Goal: Information Seeking & Learning: Learn about a topic

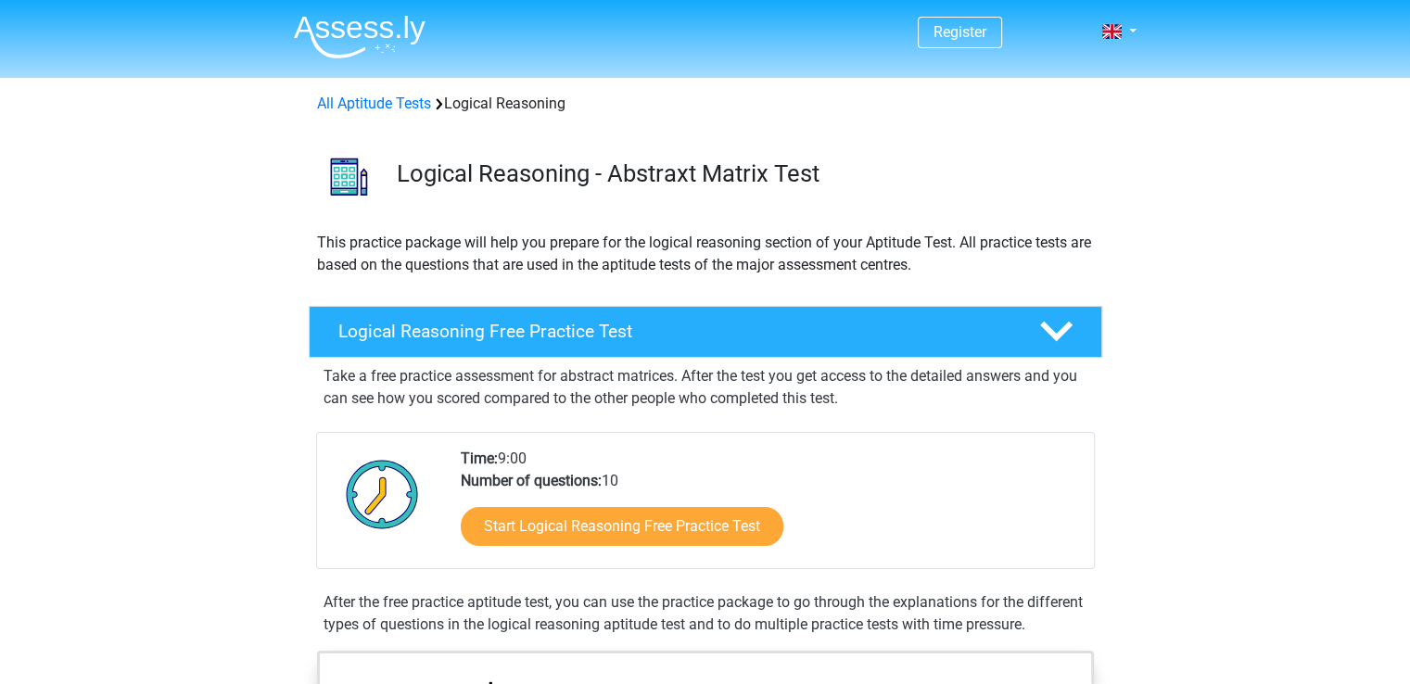
scroll to position [93, 0]
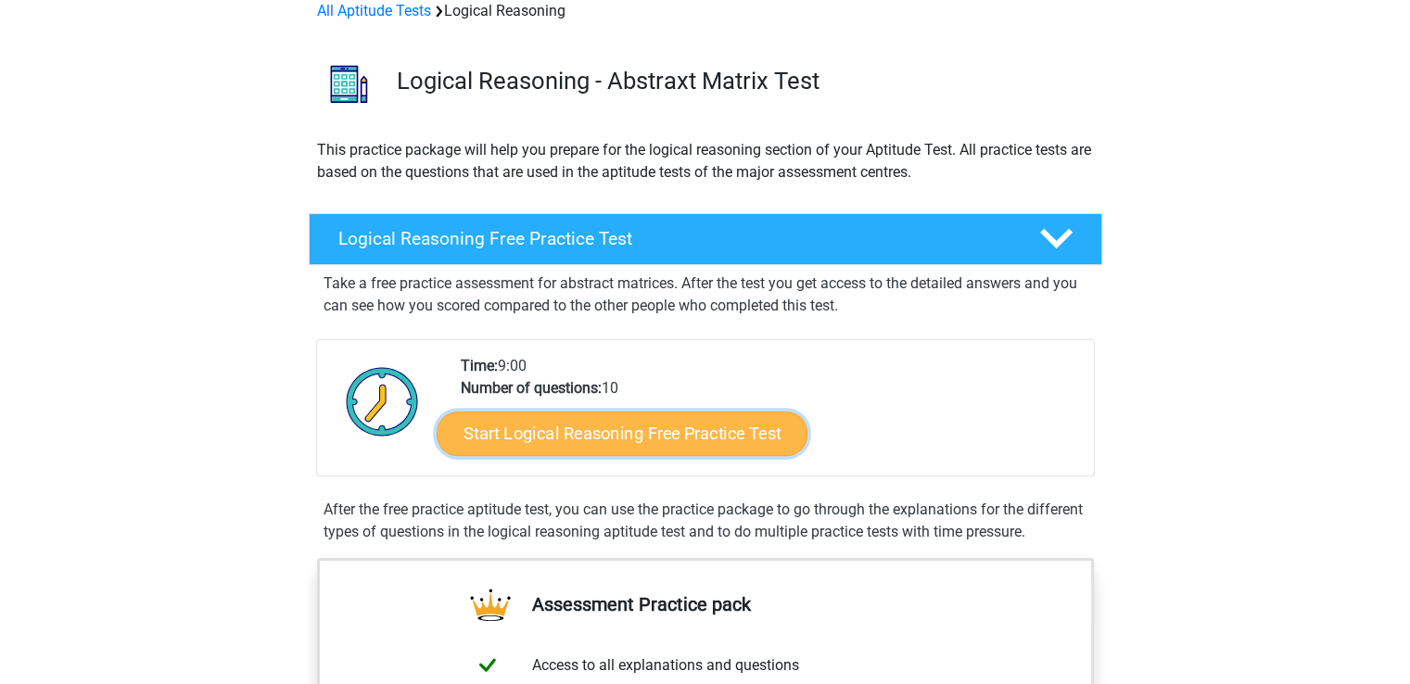
click at [664, 437] on link "Start Logical Reasoning Free Practice Test" at bounding box center [622, 433] width 371 height 45
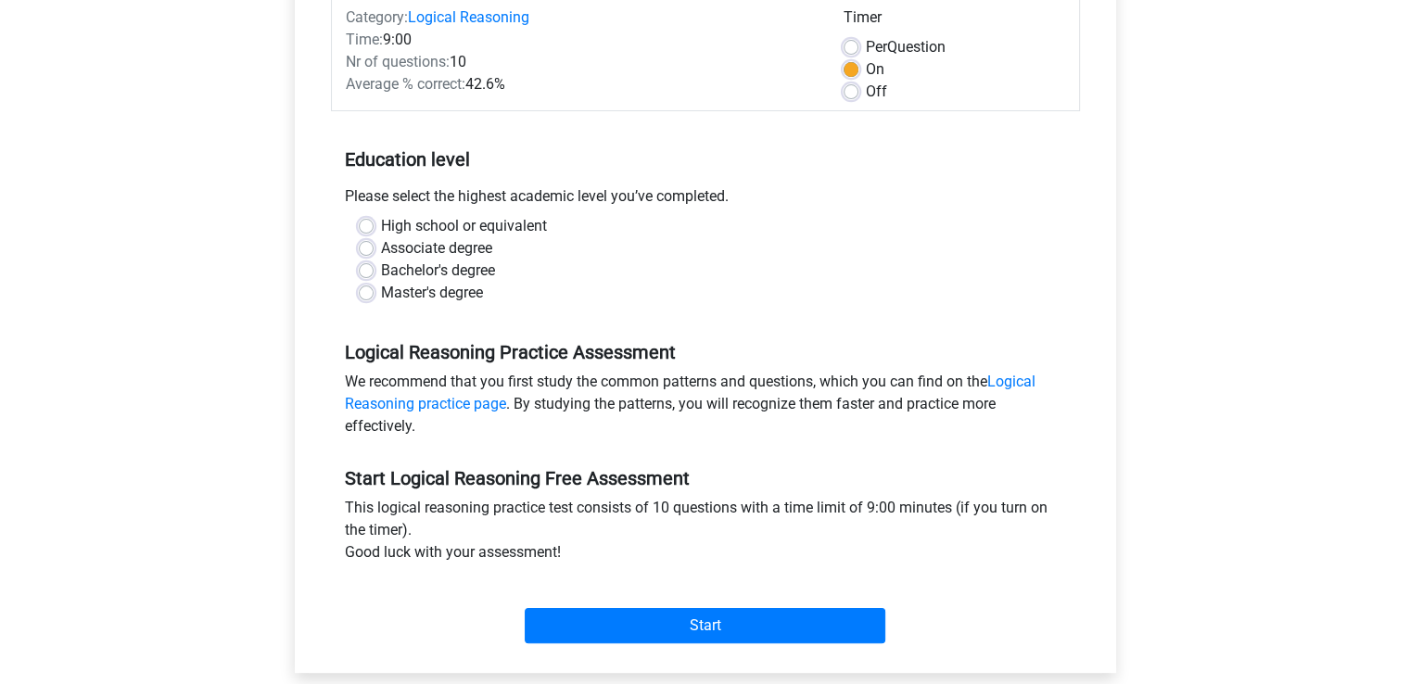
scroll to position [278, 0]
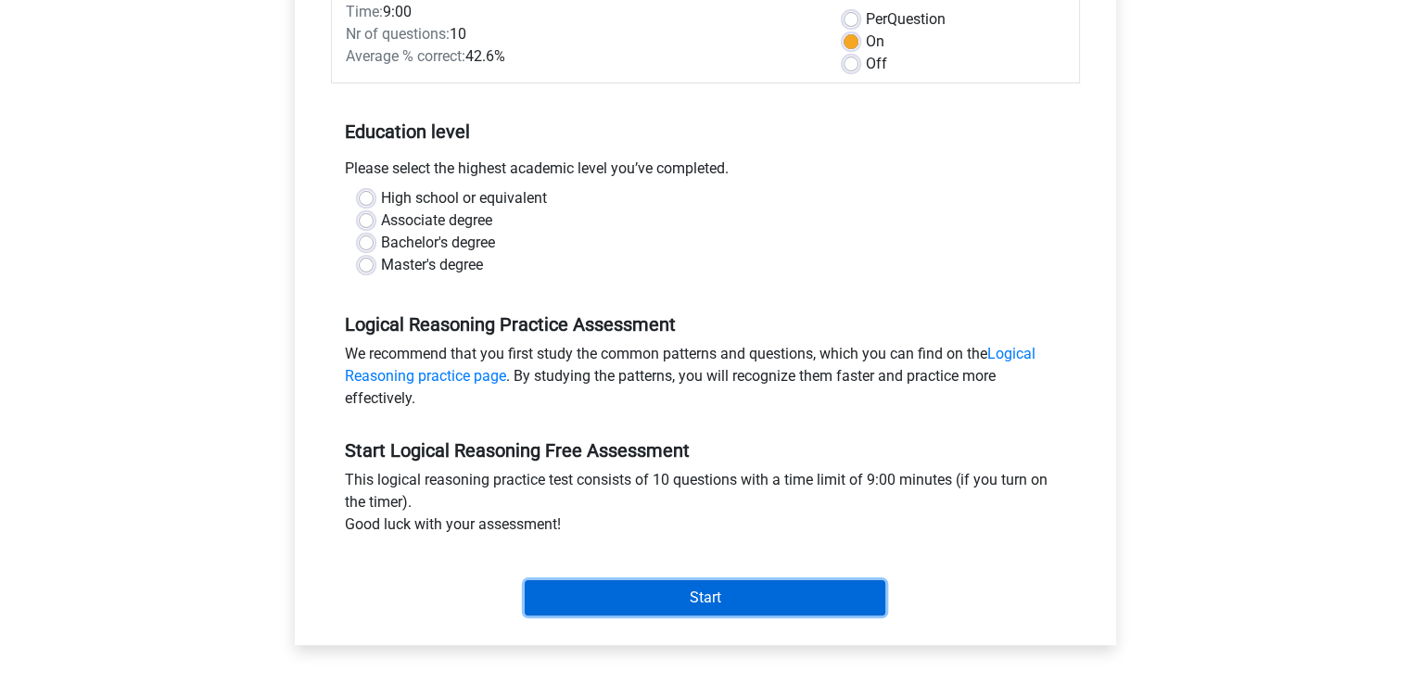
click at [722, 594] on input "Start" at bounding box center [705, 597] width 361 height 35
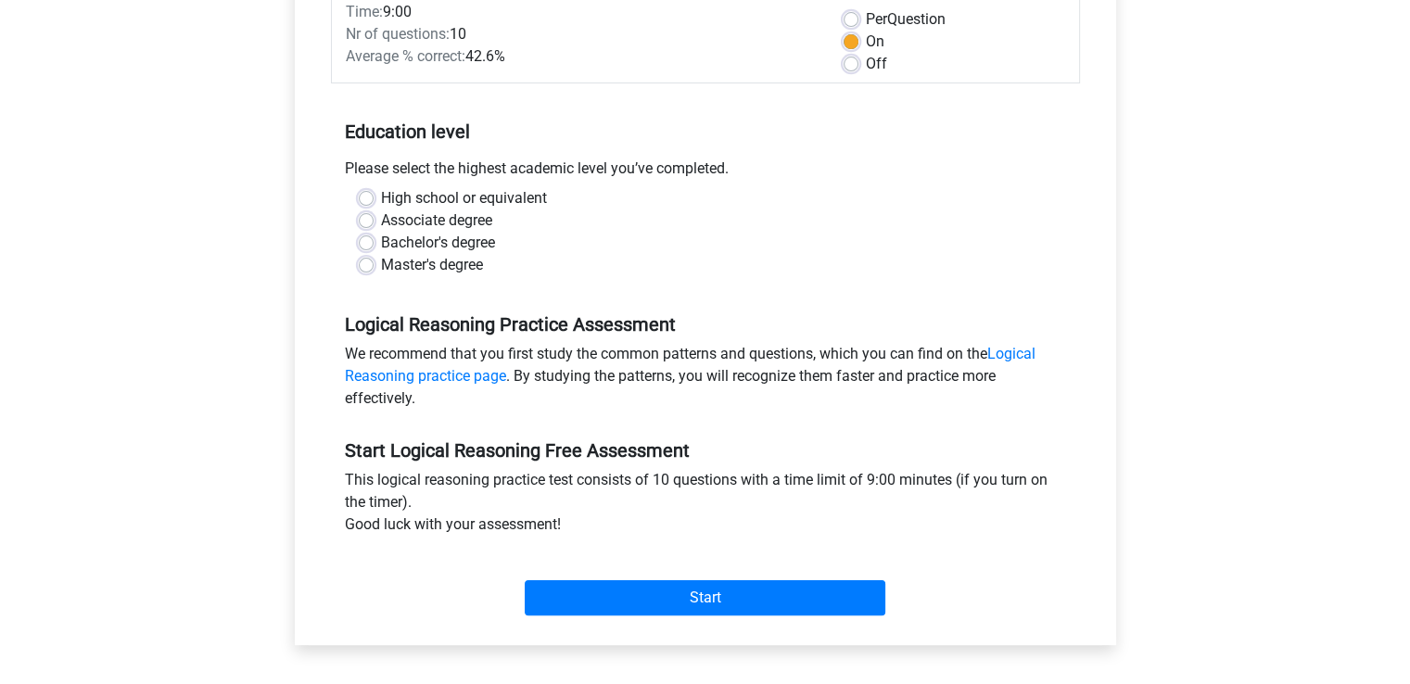
click at [360, 187] on div "High school or equivalent" at bounding box center [706, 198] width 694 height 22
click at [381, 198] on label "High school or equivalent" at bounding box center [464, 198] width 166 height 22
click at [366, 198] on input "High school or equivalent" at bounding box center [366, 196] width 15 height 19
radio input "true"
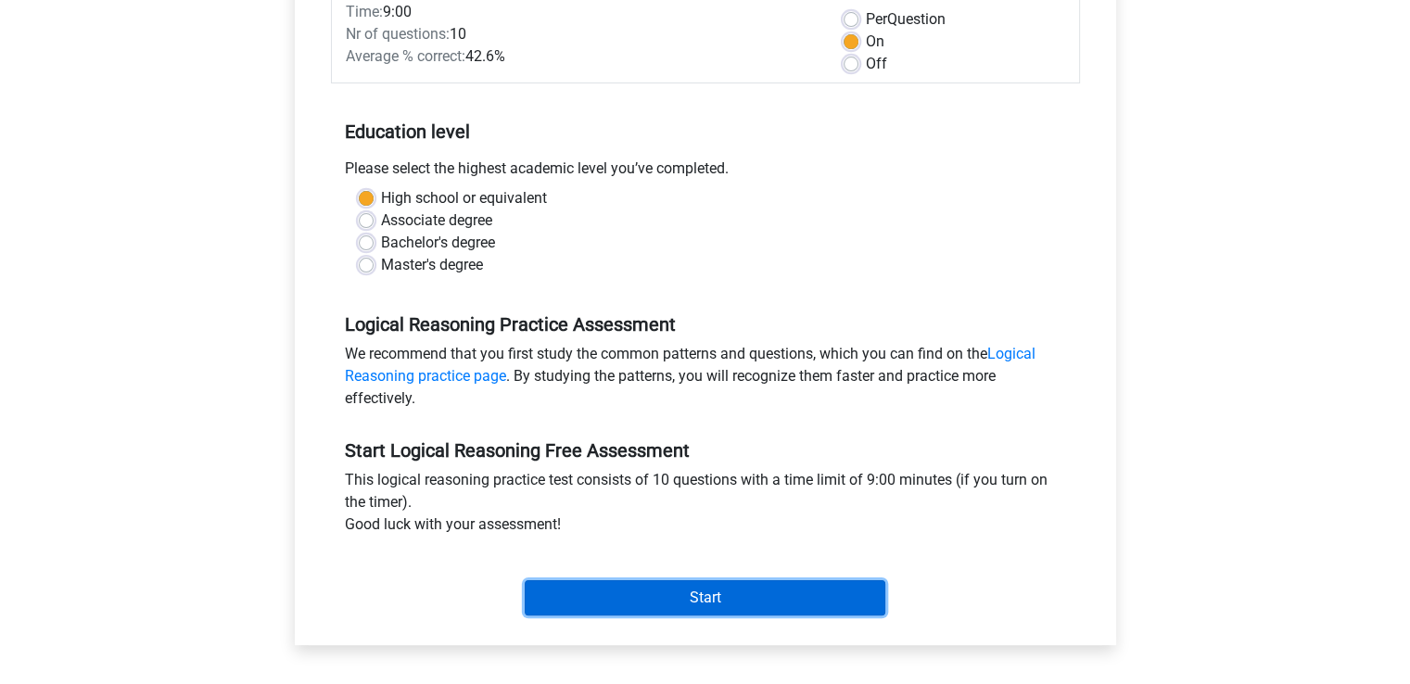
click at [727, 592] on input "Start" at bounding box center [705, 597] width 361 height 35
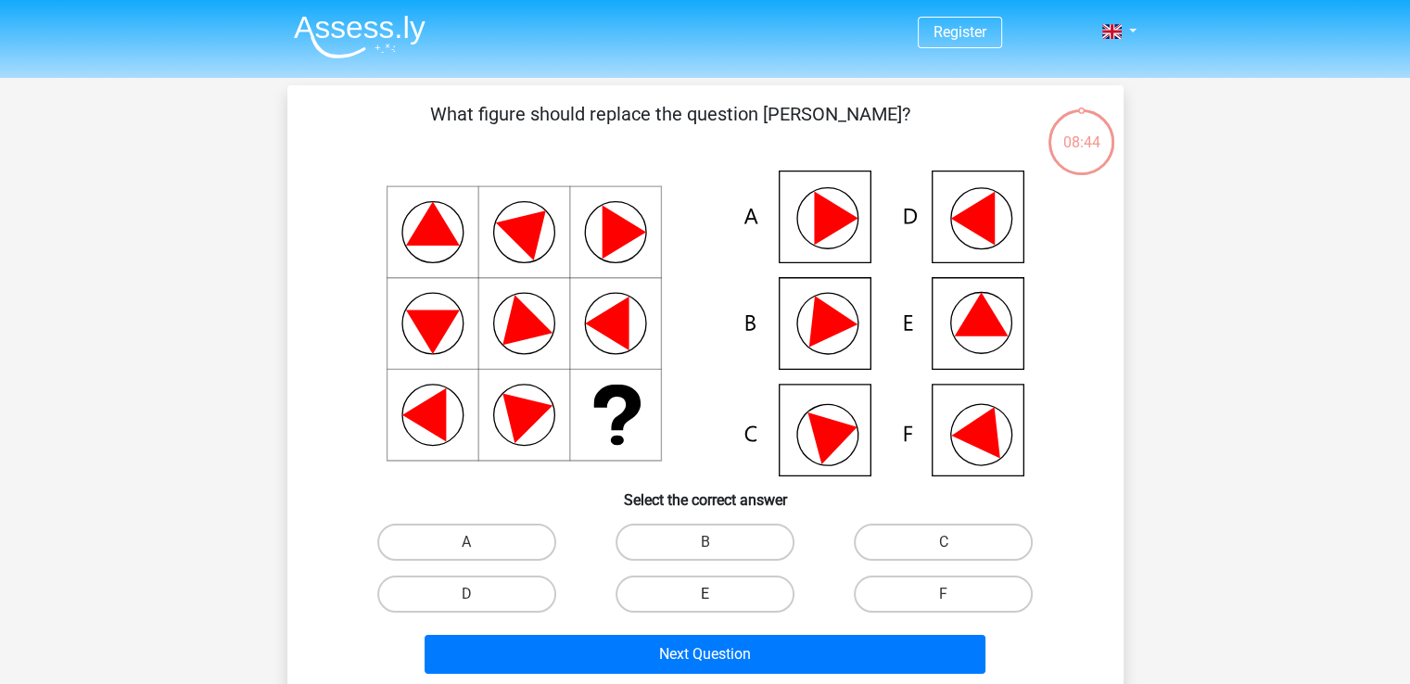
click at [733, 588] on label "E" at bounding box center [705, 594] width 179 height 37
click at [717, 594] on input "E" at bounding box center [711, 600] width 12 height 12
radio input "true"
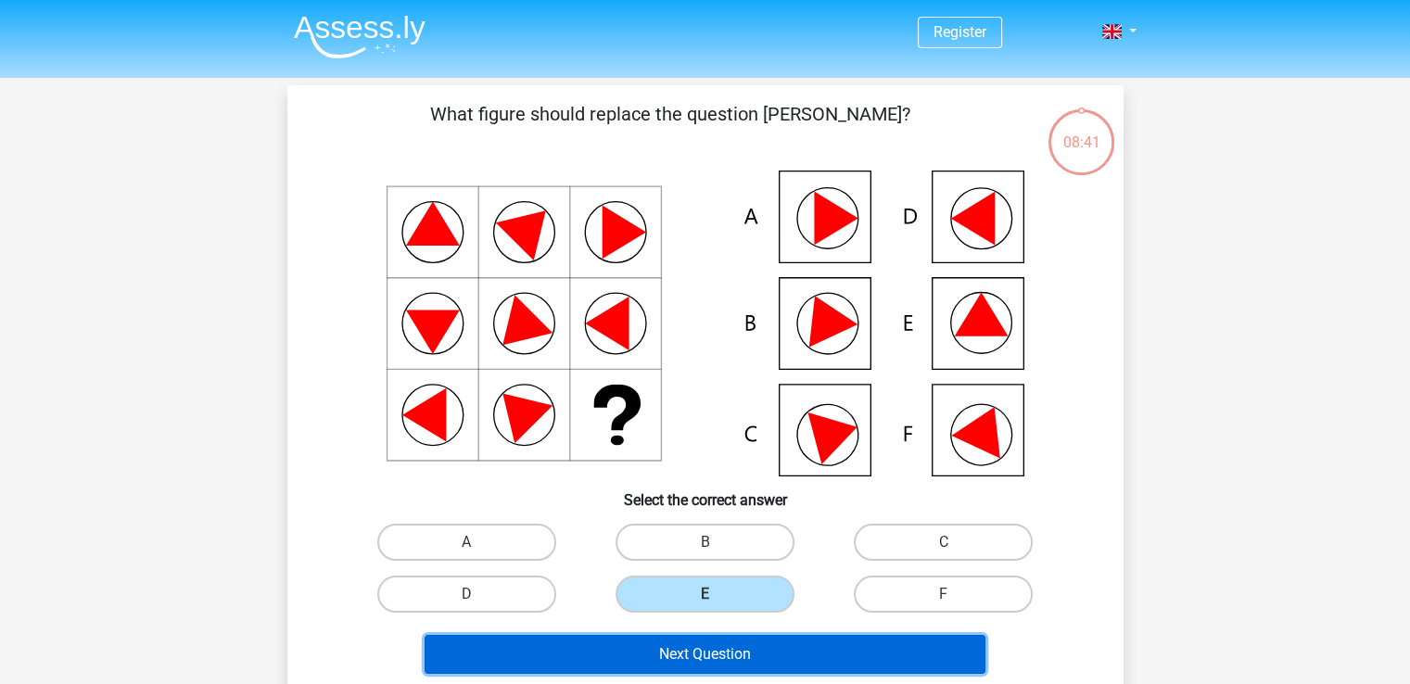
click at [712, 663] on button "Next Question" at bounding box center [705, 654] width 561 height 39
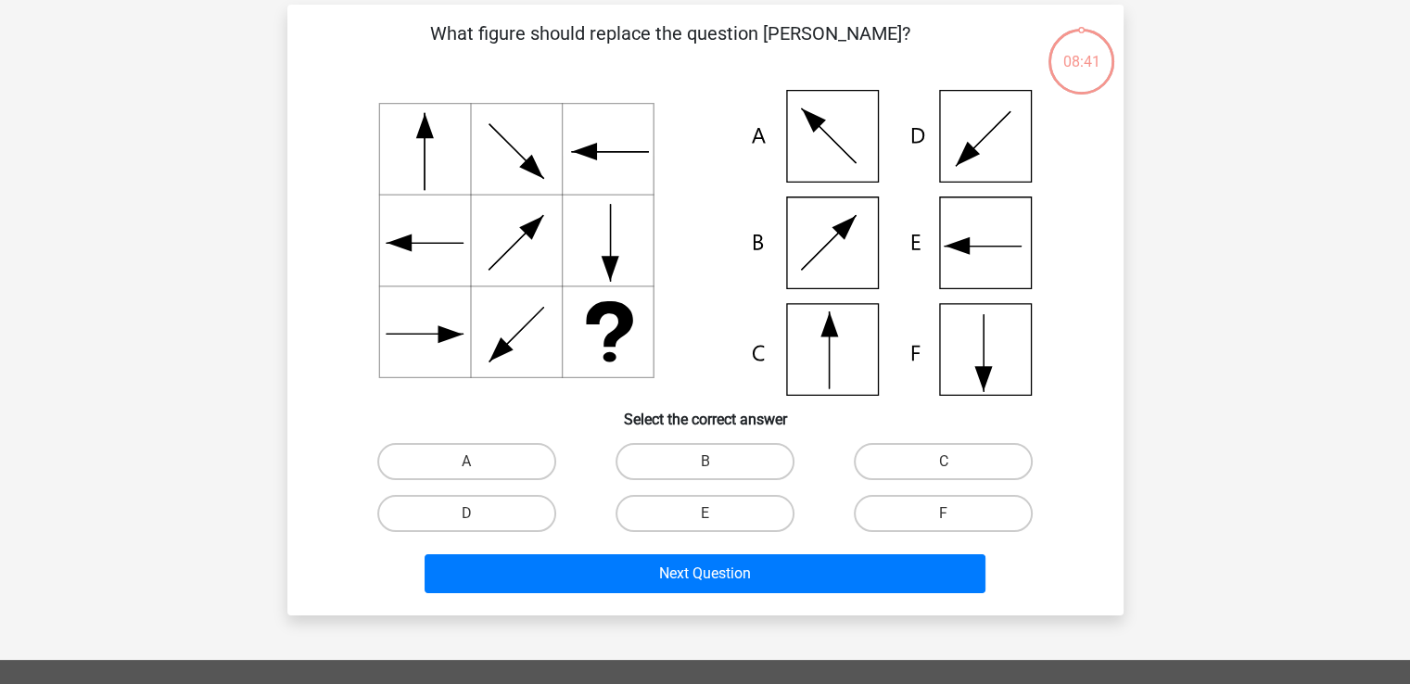
scroll to position [85, 0]
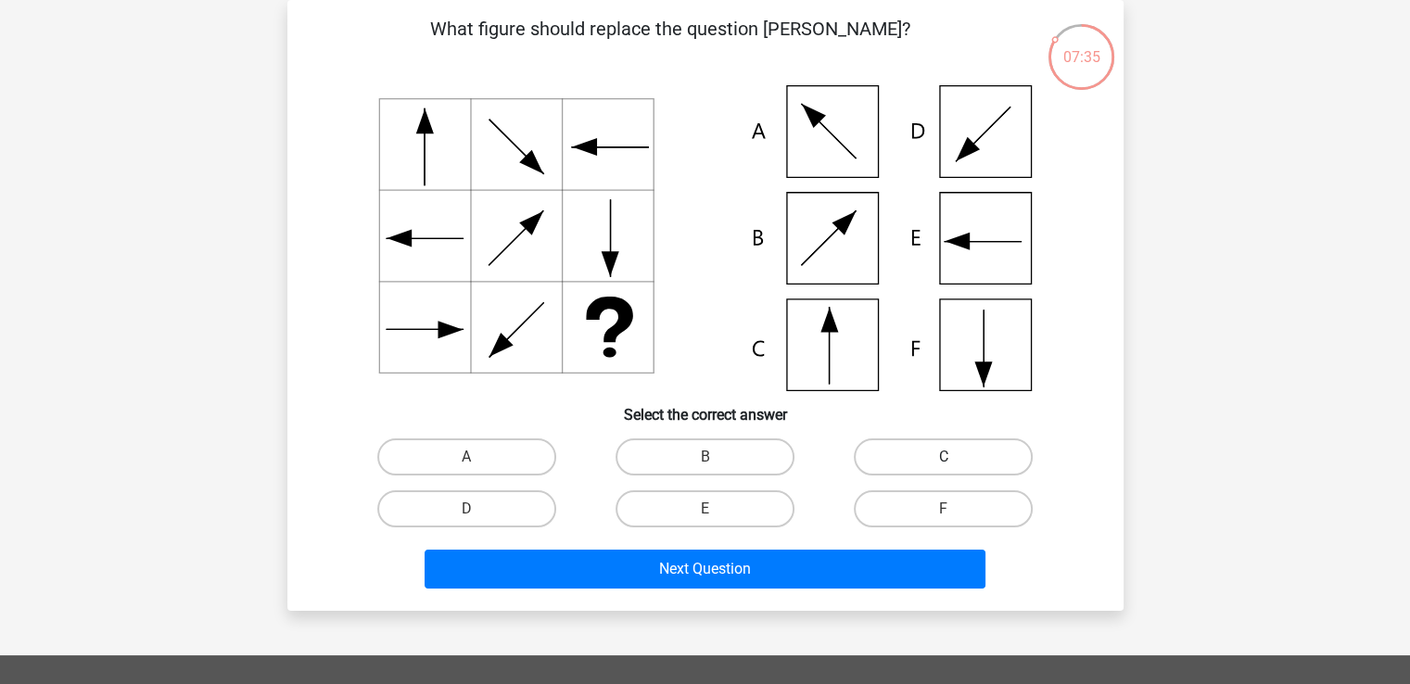
drag, startPoint x: 925, startPoint y: 446, endPoint x: 923, endPoint y: 471, distance: 25.1
click at [923, 446] on label "C" at bounding box center [943, 457] width 179 height 37
click at [944, 457] on input "C" at bounding box center [950, 463] width 12 height 12
radio input "true"
click at [753, 623] on div "Register Nederlands English" at bounding box center [705, 530] width 1410 height 1230
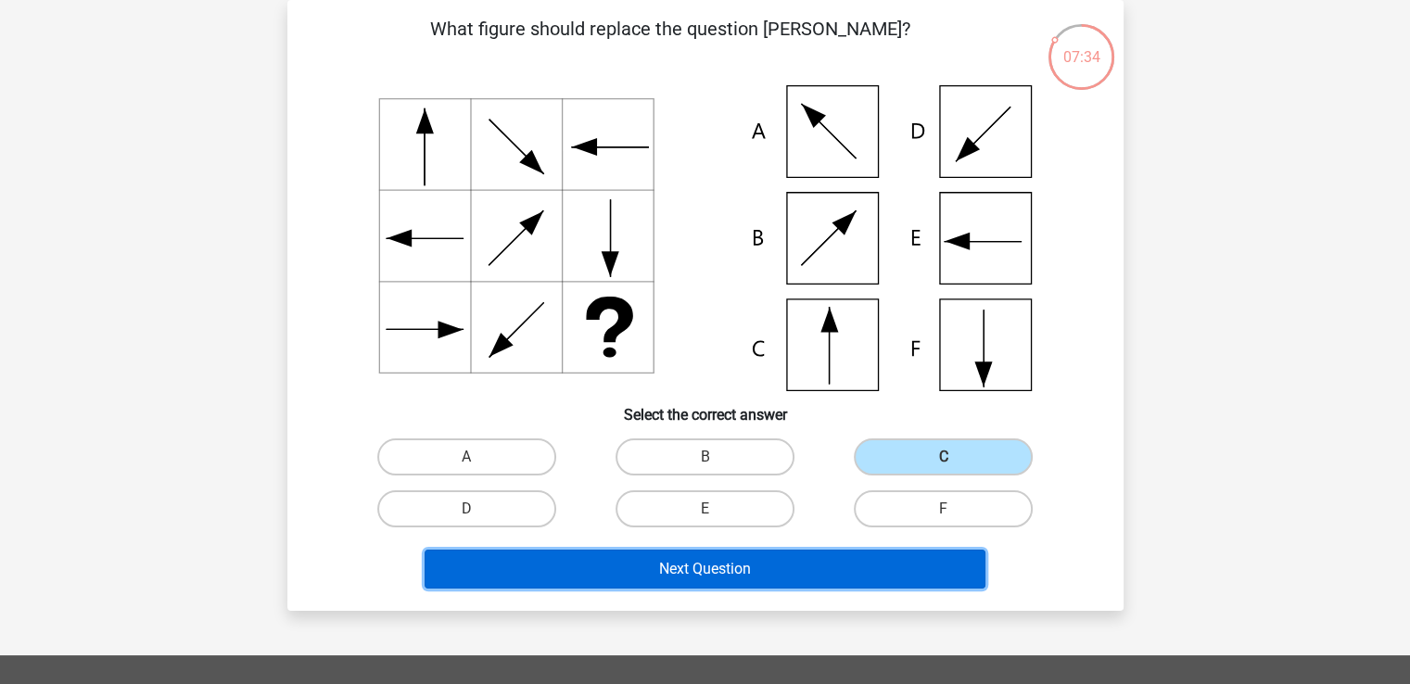
click at [744, 565] on button "Next Question" at bounding box center [705, 569] width 561 height 39
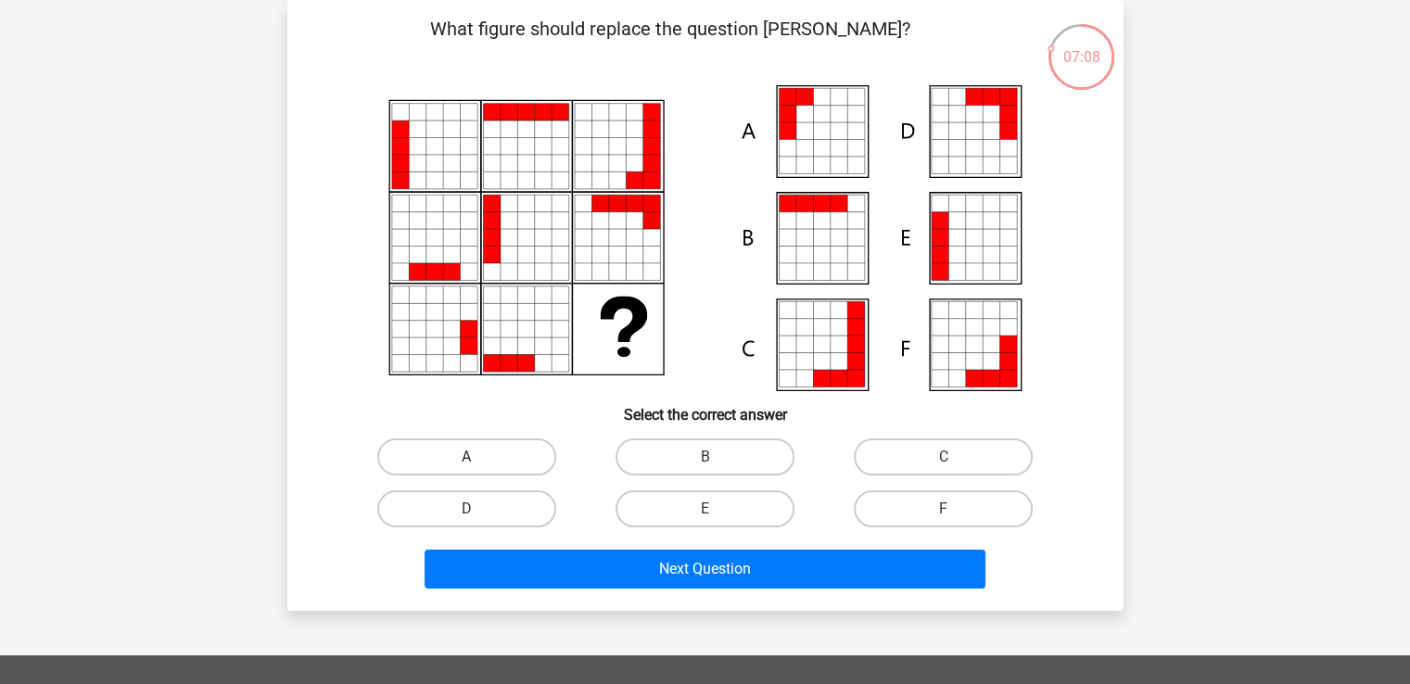
click at [494, 453] on label "A" at bounding box center [466, 457] width 179 height 37
click at [478, 457] on input "A" at bounding box center [472, 463] width 12 height 12
radio input "true"
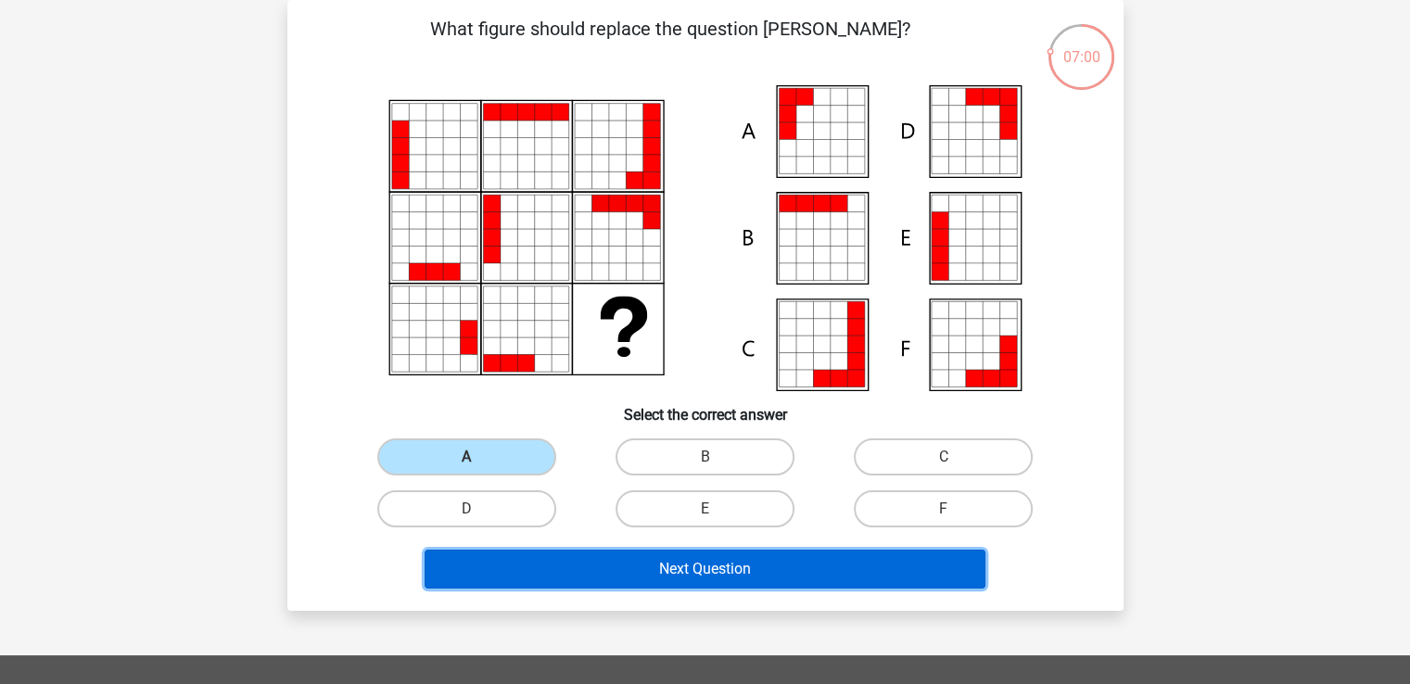
click at [600, 575] on button "Next Question" at bounding box center [705, 569] width 561 height 39
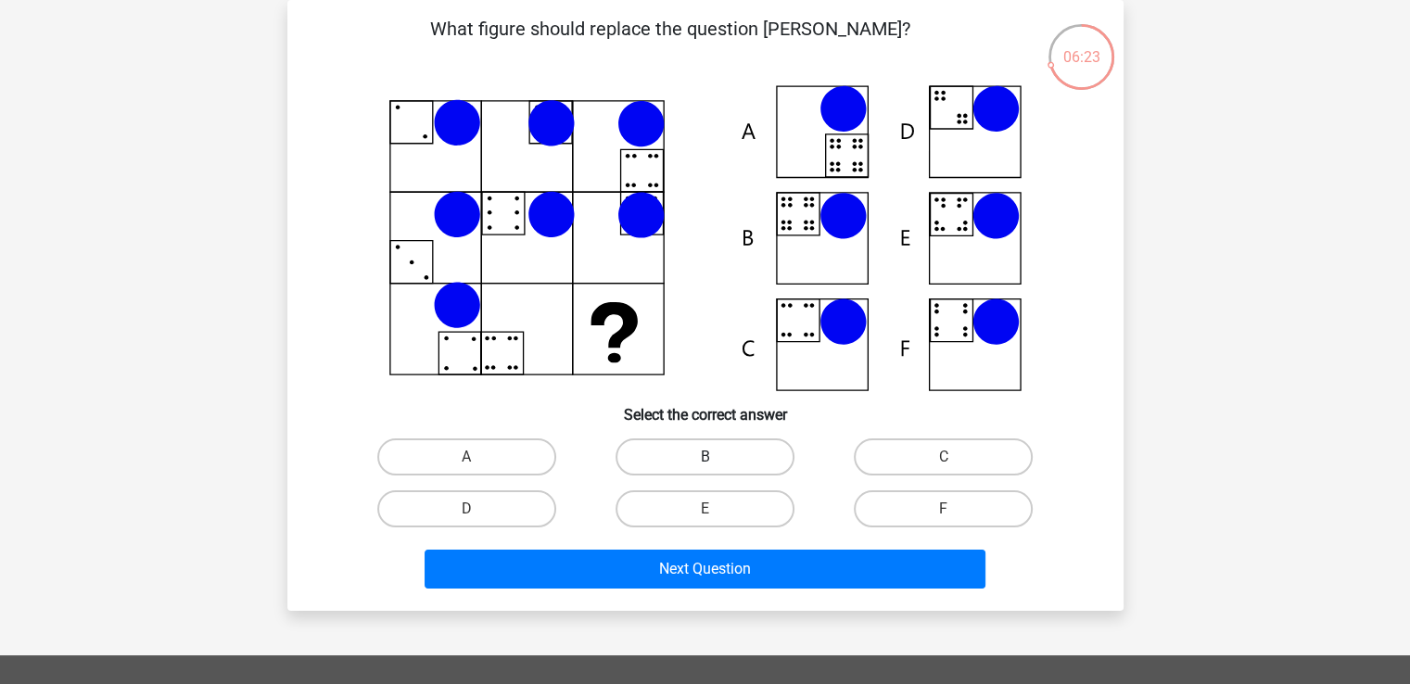
click at [714, 445] on label "B" at bounding box center [705, 457] width 179 height 37
click at [714, 457] on input "B" at bounding box center [711, 463] width 12 height 12
radio input "true"
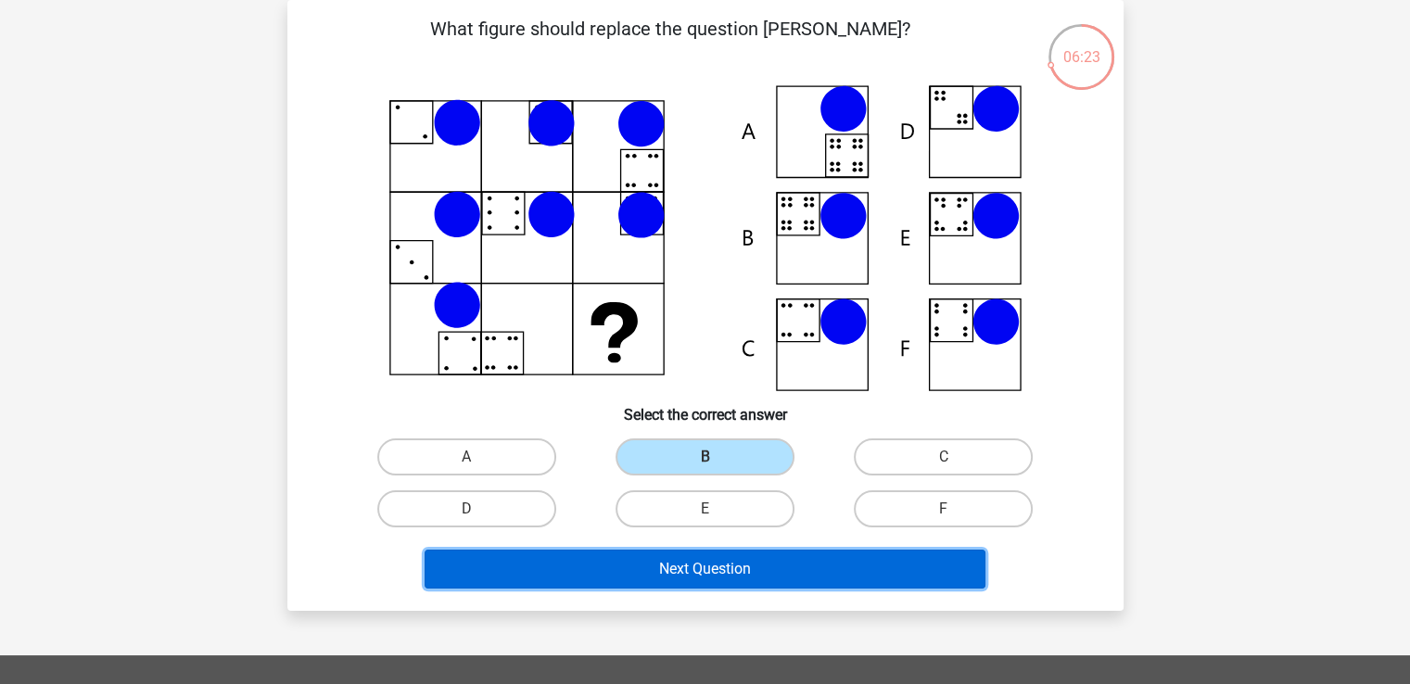
click at [727, 565] on button "Next Question" at bounding box center [705, 569] width 561 height 39
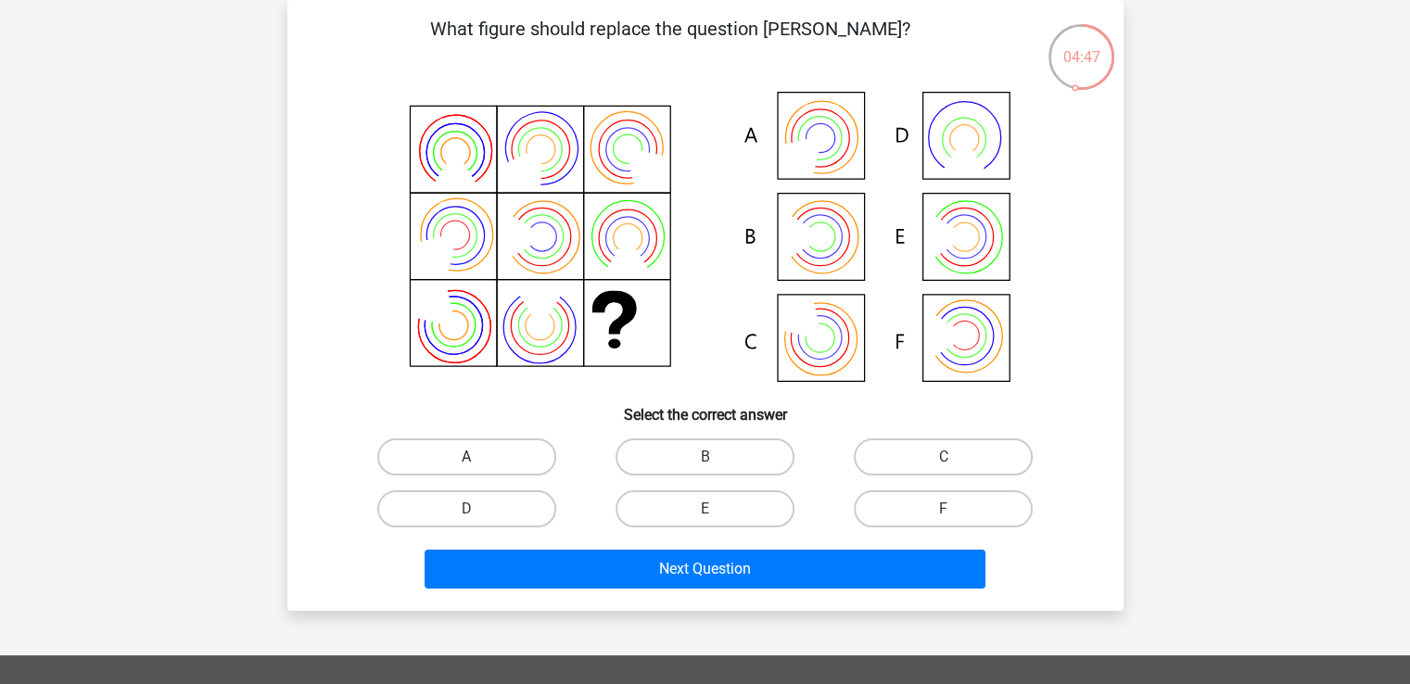
click at [494, 450] on label "A" at bounding box center [466, 457] width 179 height 37
click at [478, 457] on input "A" at bounding box center [472, 463] width 12 height 12
radio input "true"
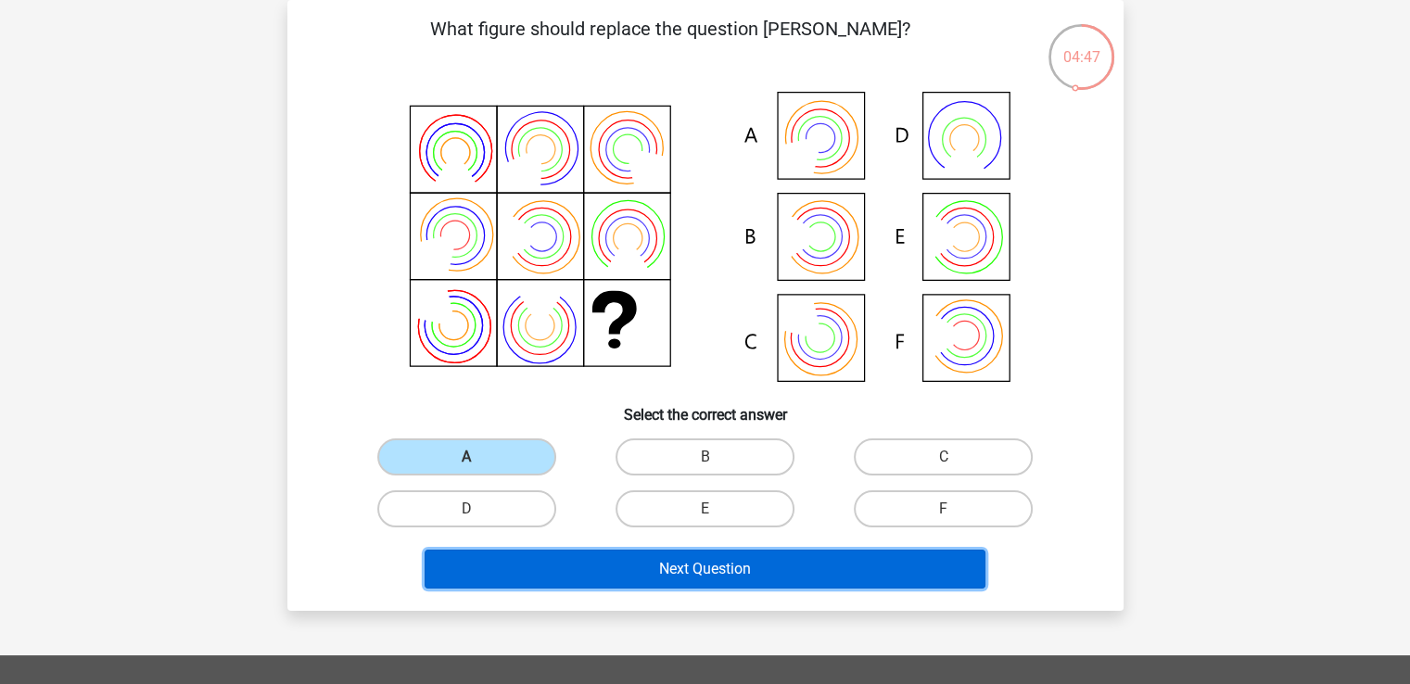
click at [583, 581] on button "Next Question" at bounding box center [705, 569] width 561 height 39
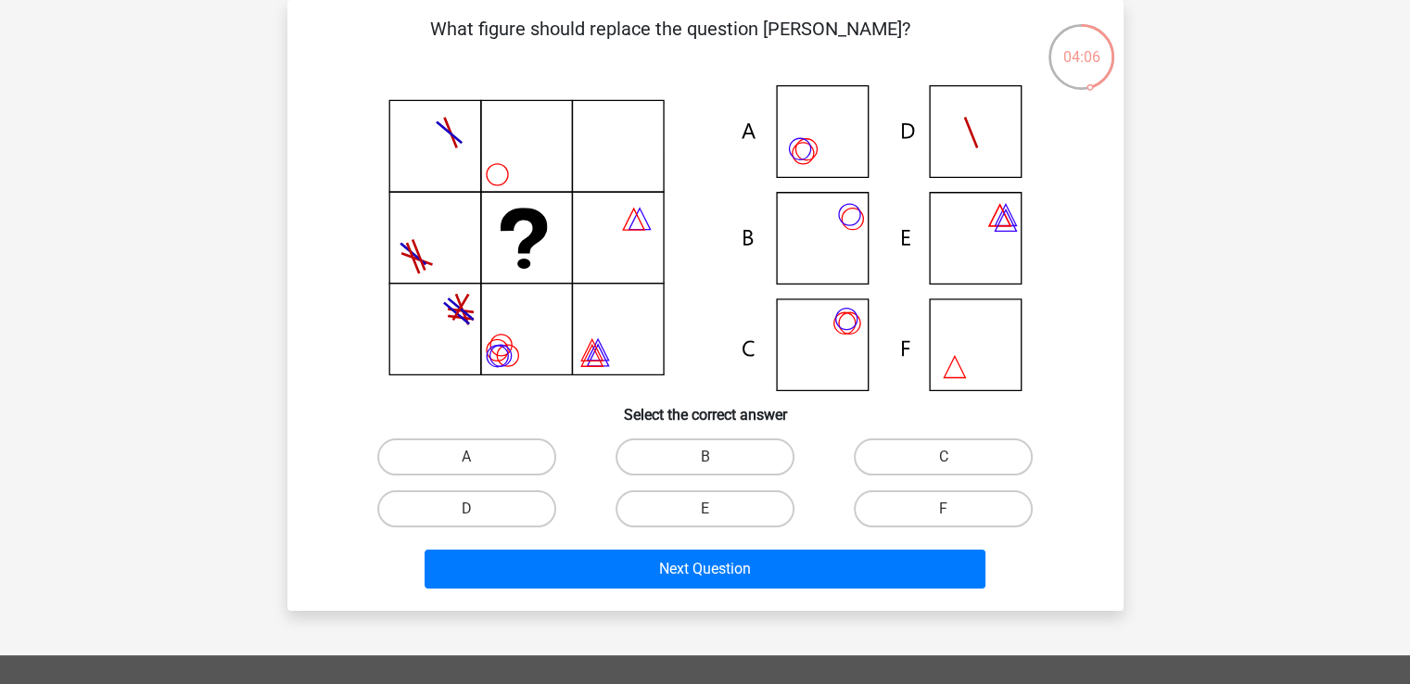
click at [501, 479] on div "A" at bounding box center [467, 457] width 238 height 52
click at [503, 449] on label "A" at bounding box center [466, 457] width 179 height 37
click at [478, 457] on input "A" at bounding box center [472, 463] width 12 height 12
radio input "true"
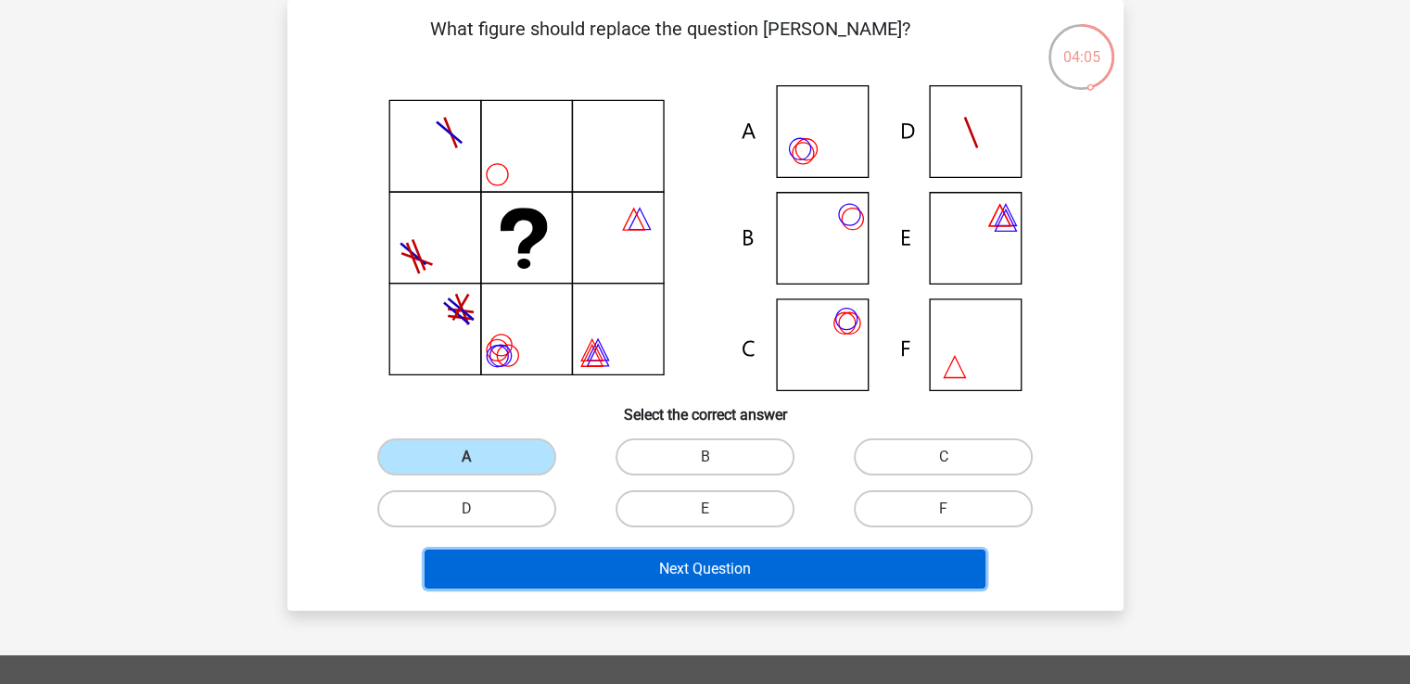
click at [643, 579] on button "Next Question" at bounding box center [705, 569] width 561 height 39
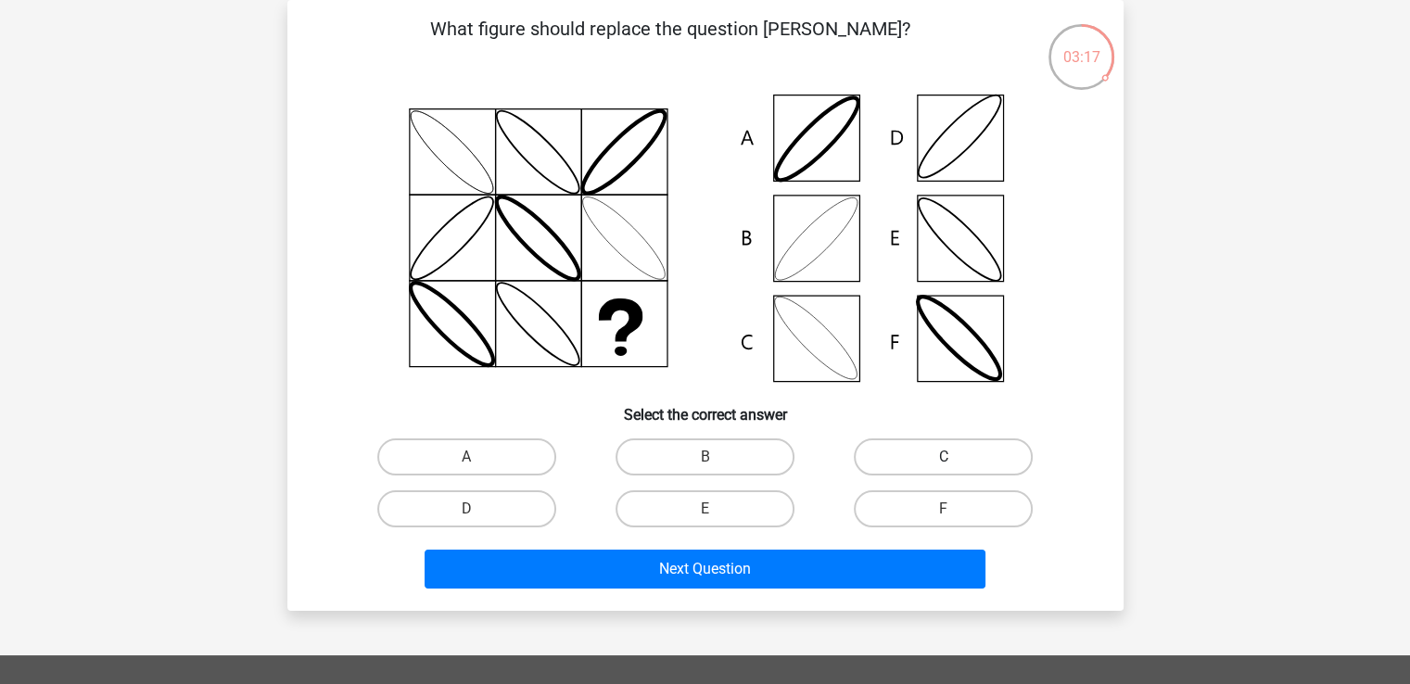
click at [905, 452] on label "C" at bounding box center [943, 457] width 179 height 37
click at [944, 457] on input "C" at bounding box center [950, 463] width 12 height 12
radio input "true"
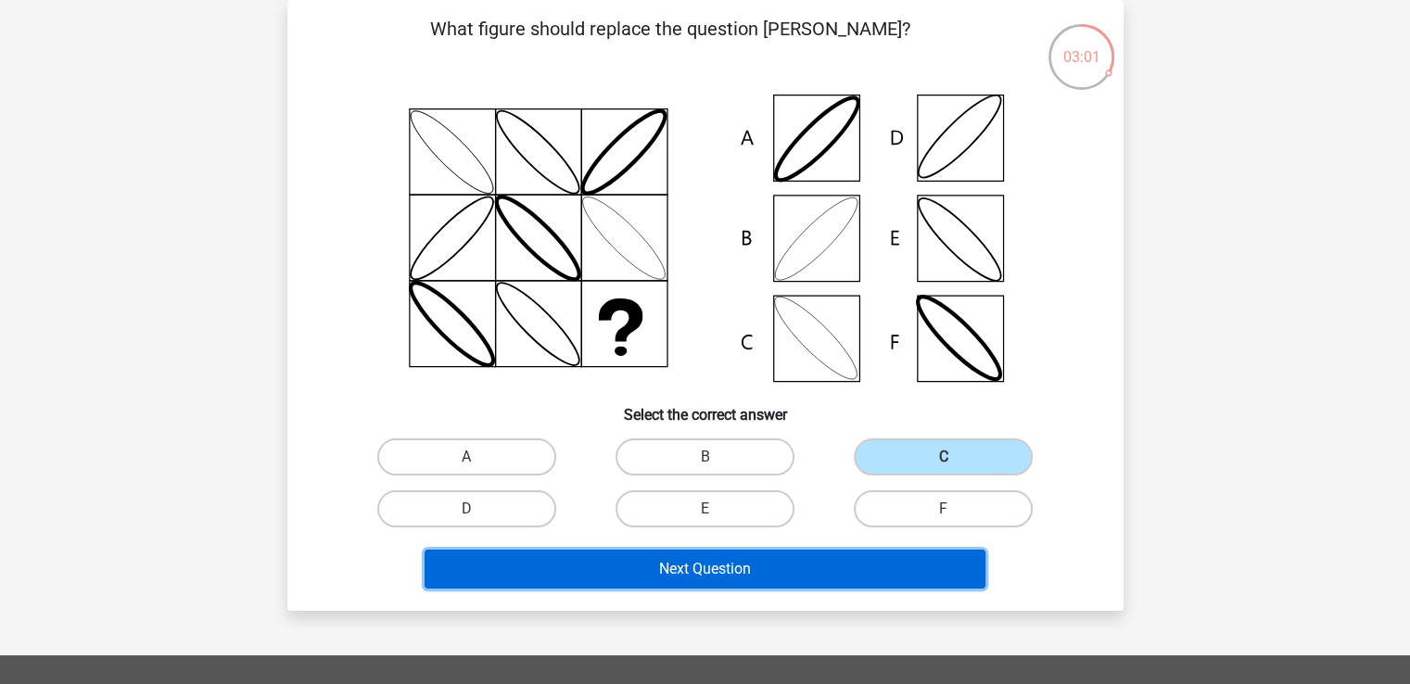
click at [780, 568] on button "Next Question" at bounding box center [705, 569] width 561 height 39
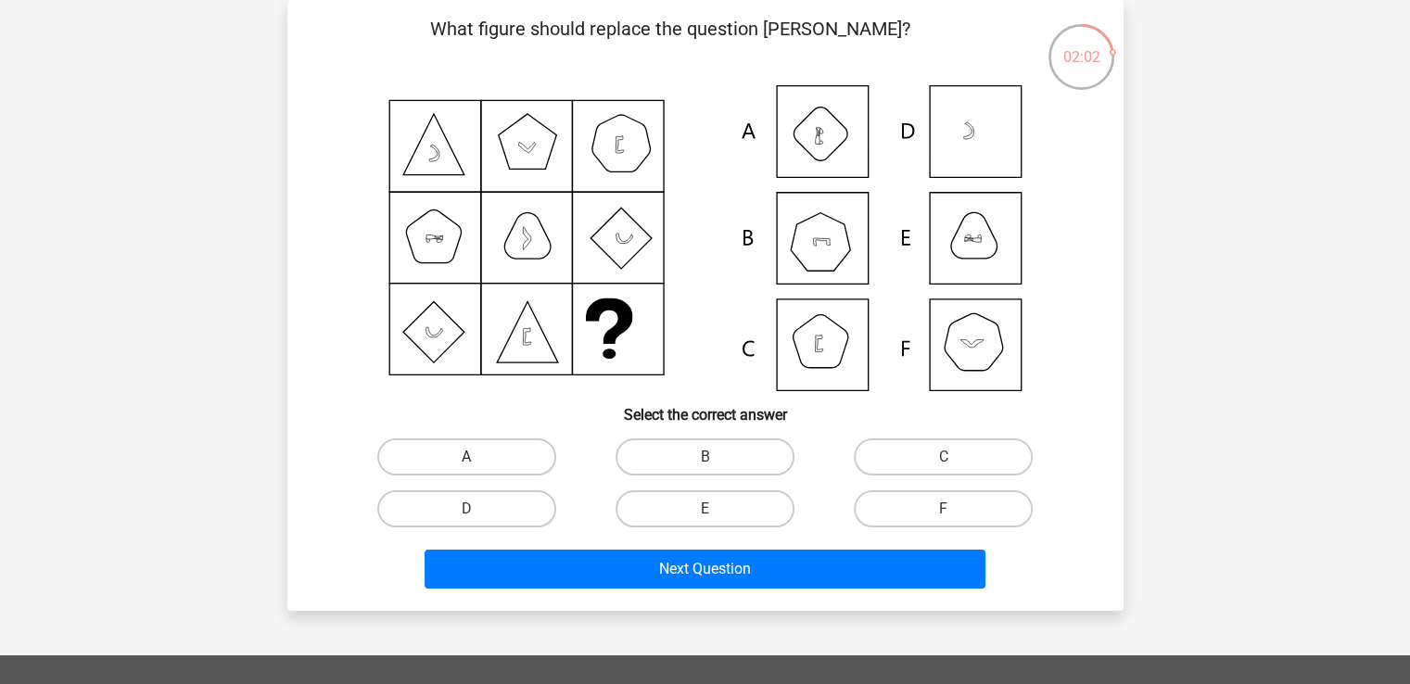
click at [489, 457] on label "A" at bounding box center [466, 457] width 179 height 37
click at [478, 457] on input "A" at bounding box center [472, 463] width 12 height 12
radio input "true"
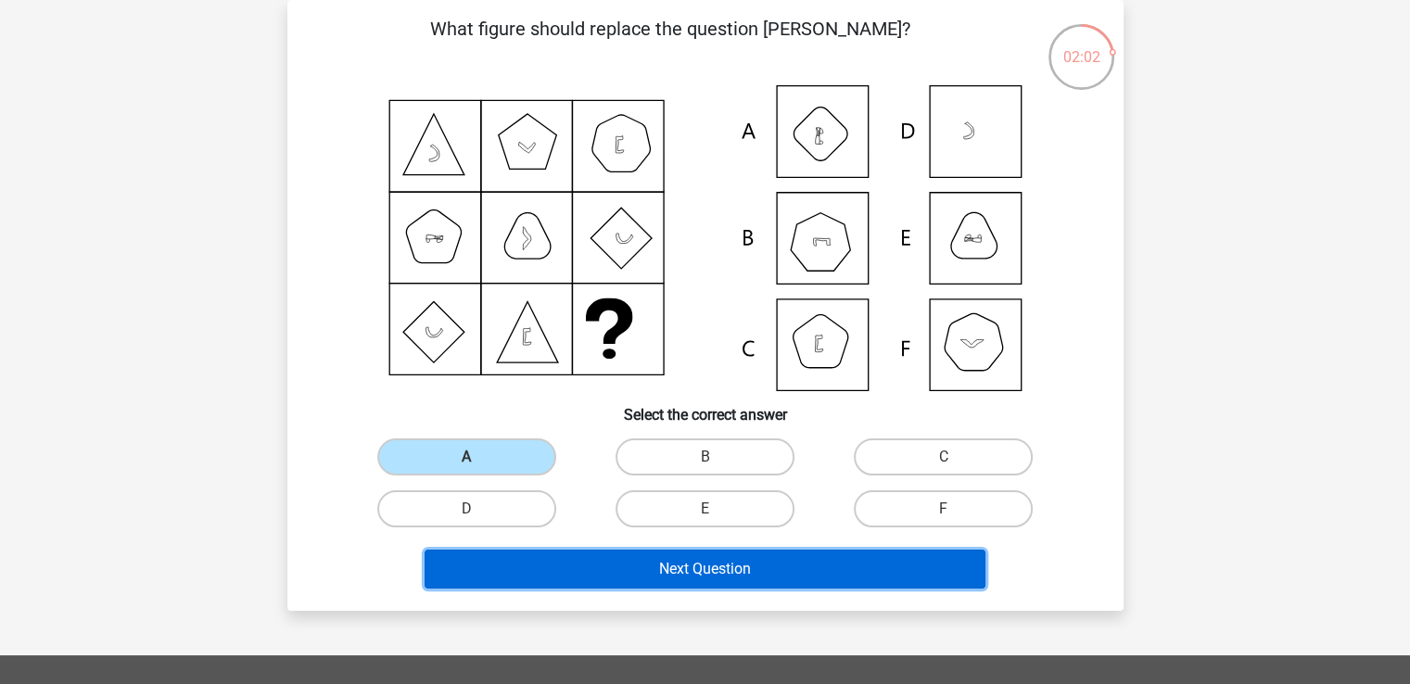
click at [568, 563] on button "Next Question" at bounding box center [705, 569] width 561 height 39
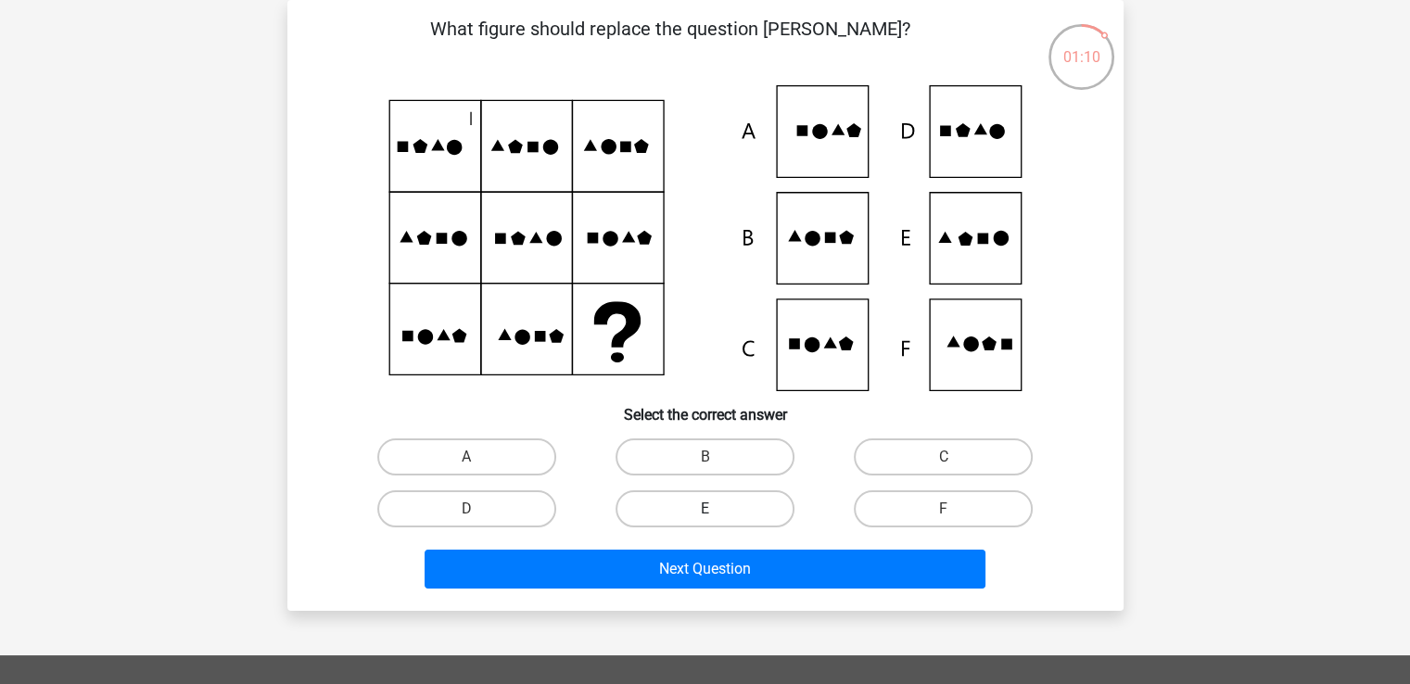
click at [647, 509] on label "E" at bounding box center [705, 508] width 179 height 37
click at [705, 509] on input "E" at bounding box center [711, 515] width 12 height 12
radio input "true"
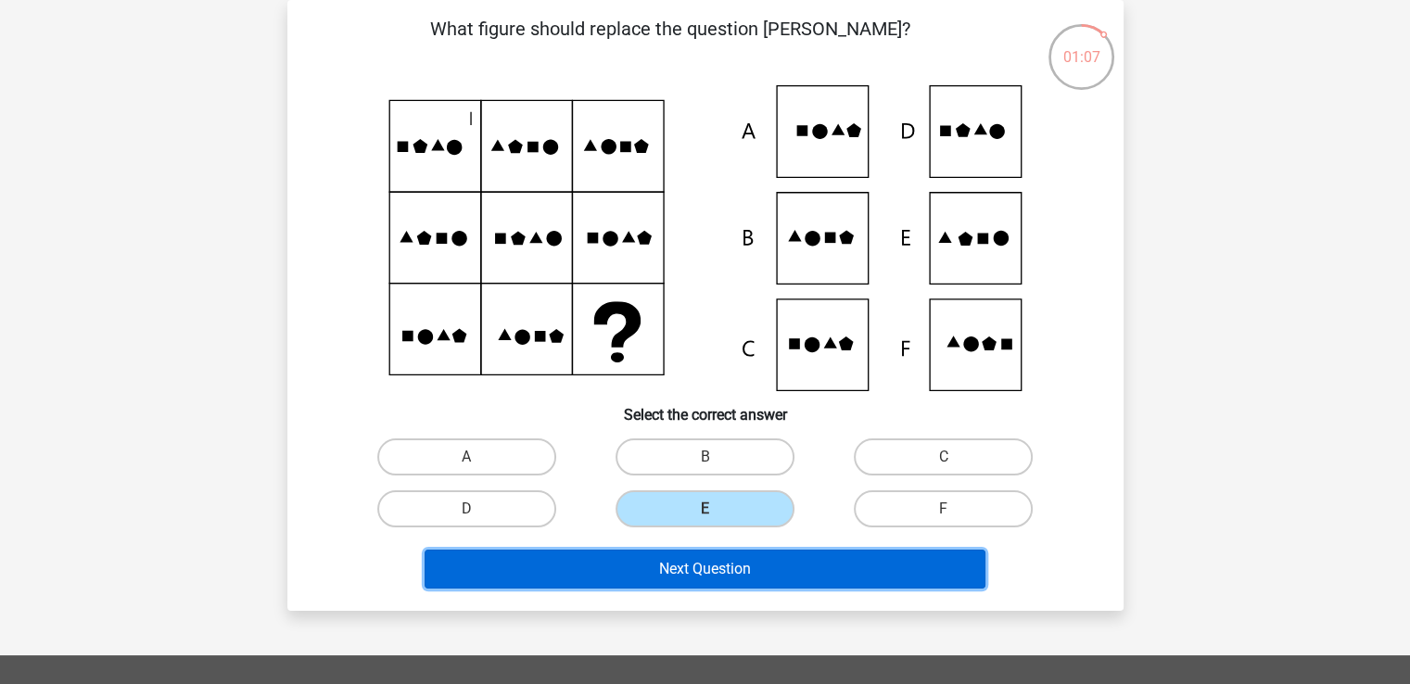
click at [713, 576] on button "Next Question" at bounding box center [705, 569] width 561 height 39
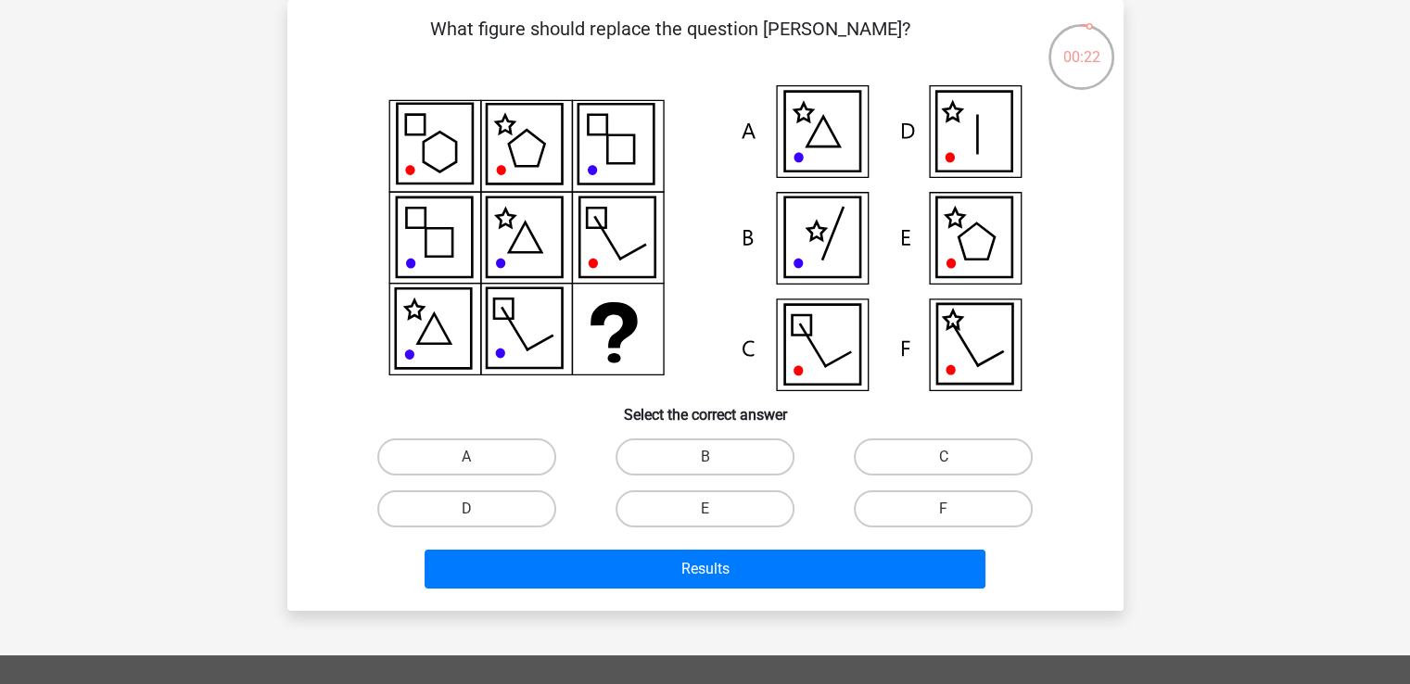
click at [707, 509] on input "E" at bounding box center [711, 515] width 12 height 12
radio input "true"
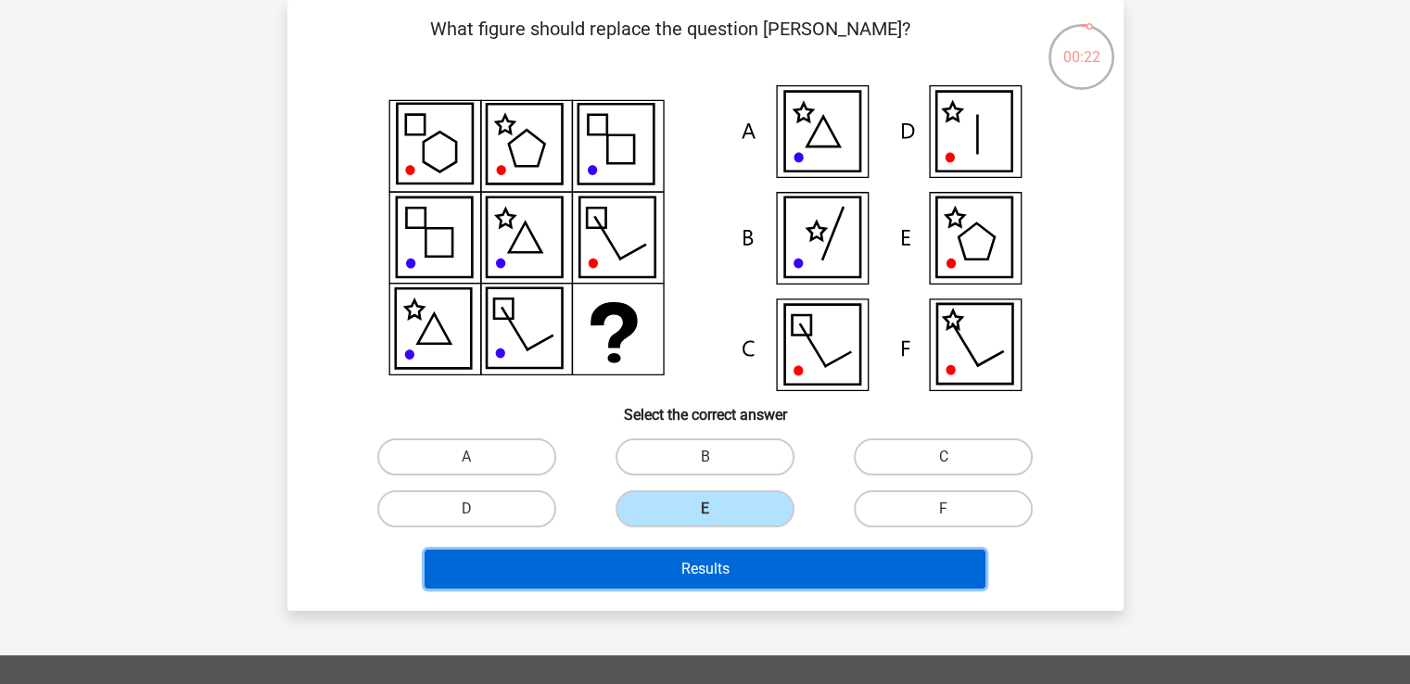
click at [703, 555] on button "Results" at bounding box center [705, 569] width 561 height 39
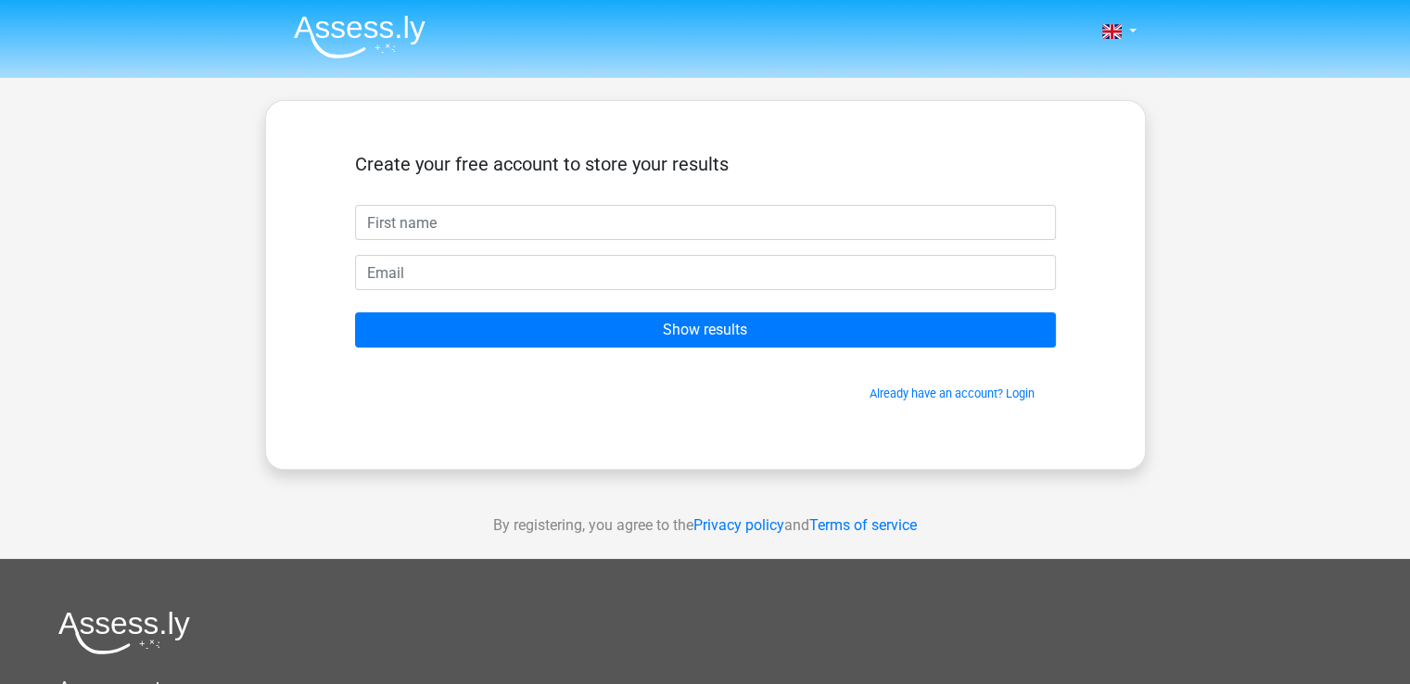
click at [603, 222] on input "text" at bounding box center [705, 222] width 701 height 35
click at [438, 227] on input "sam" at bounding box center [705, 222] width 701 height 35
click at [439, 227] on input "sam" at bounding box center [705, 222] width 701 height 35
type input "A"
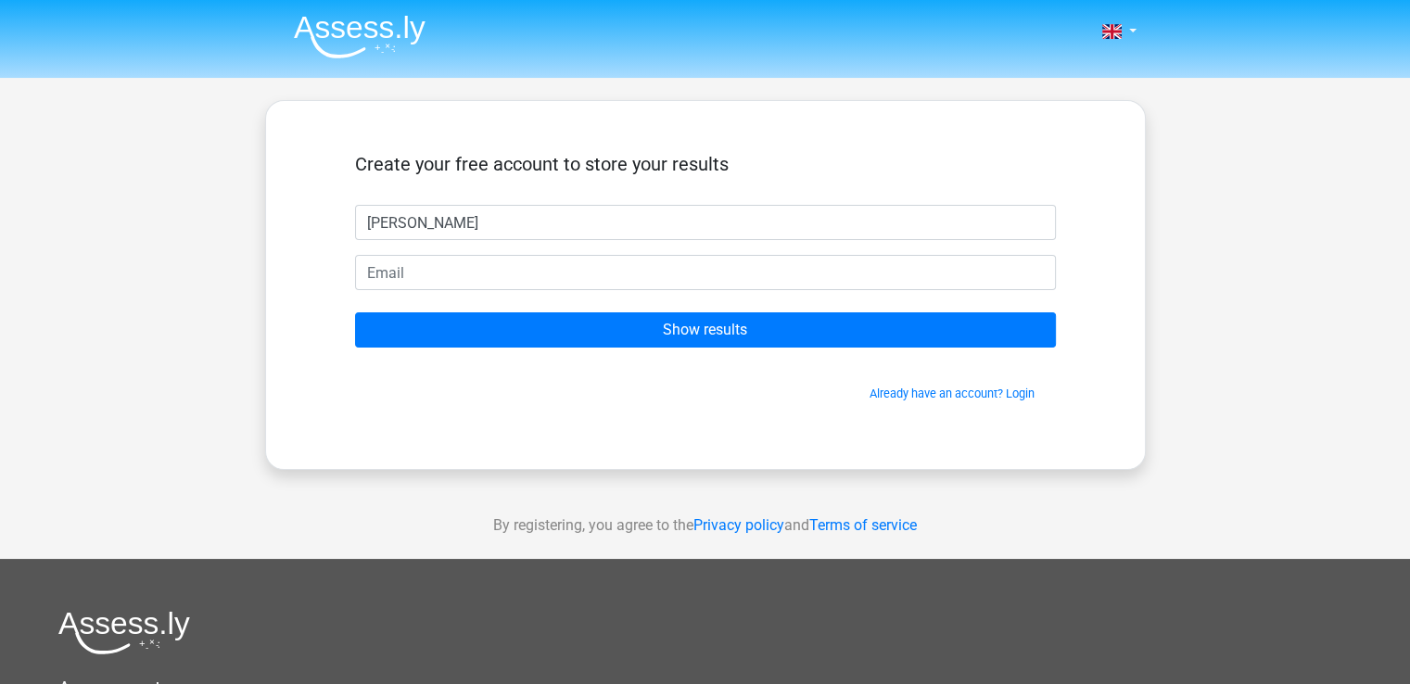
type input "Sam"
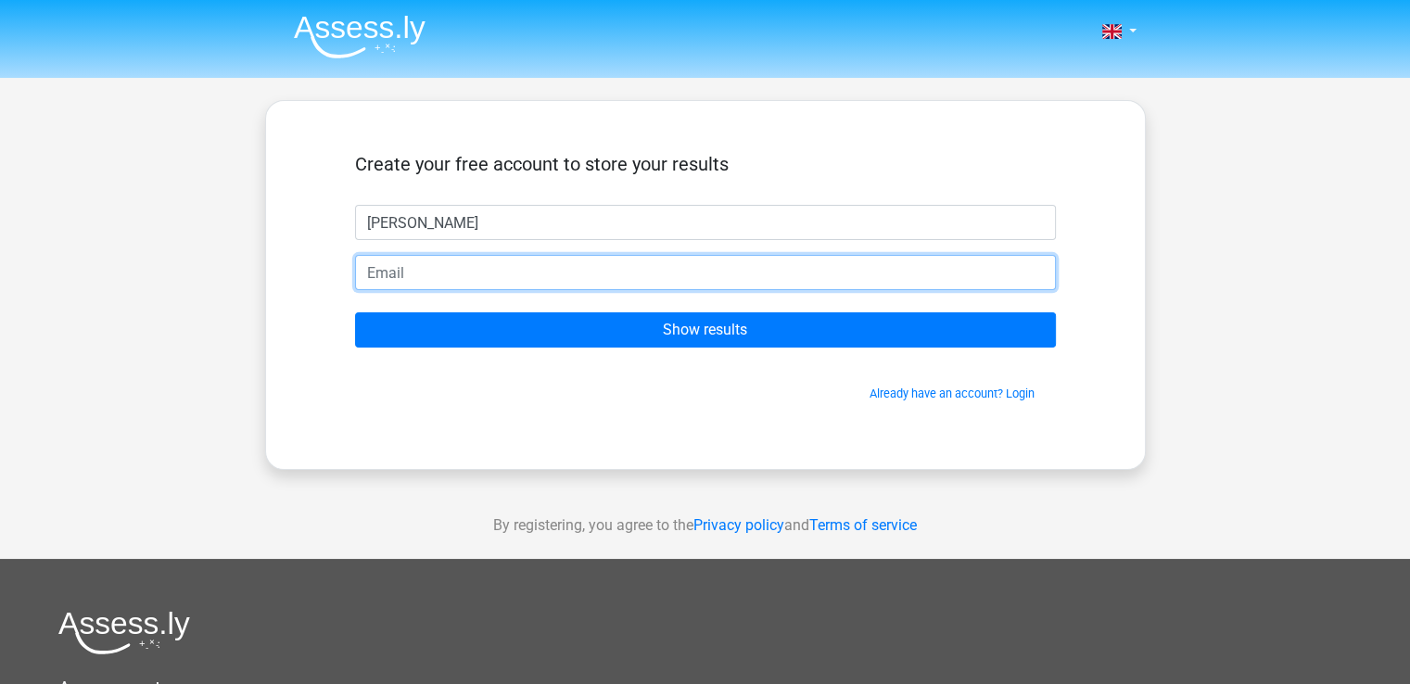
click at [413, 272] on input "email" at bounding box center [705, 272] width 701 height 35
type input "samer.asad94@gmail.com"
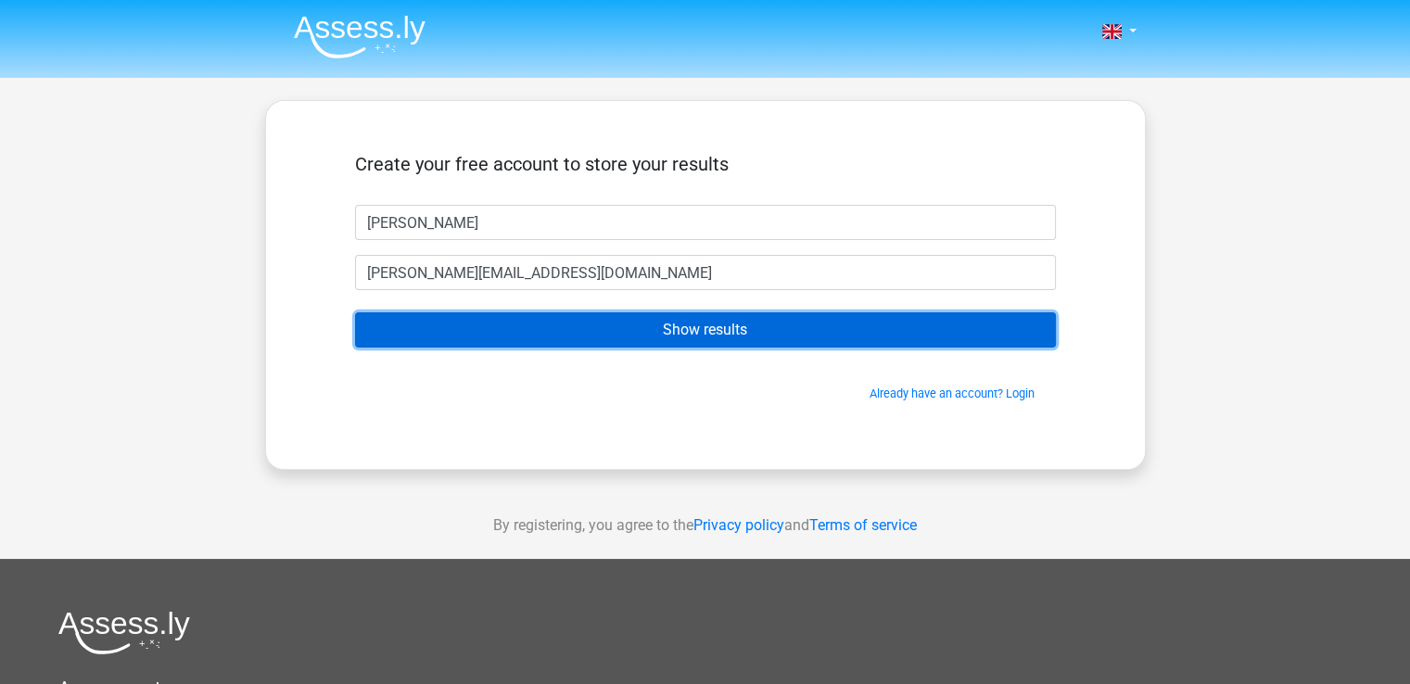
click at [496, 343] on input "Show results" at bounding box center [705, 329] width 701 height 35
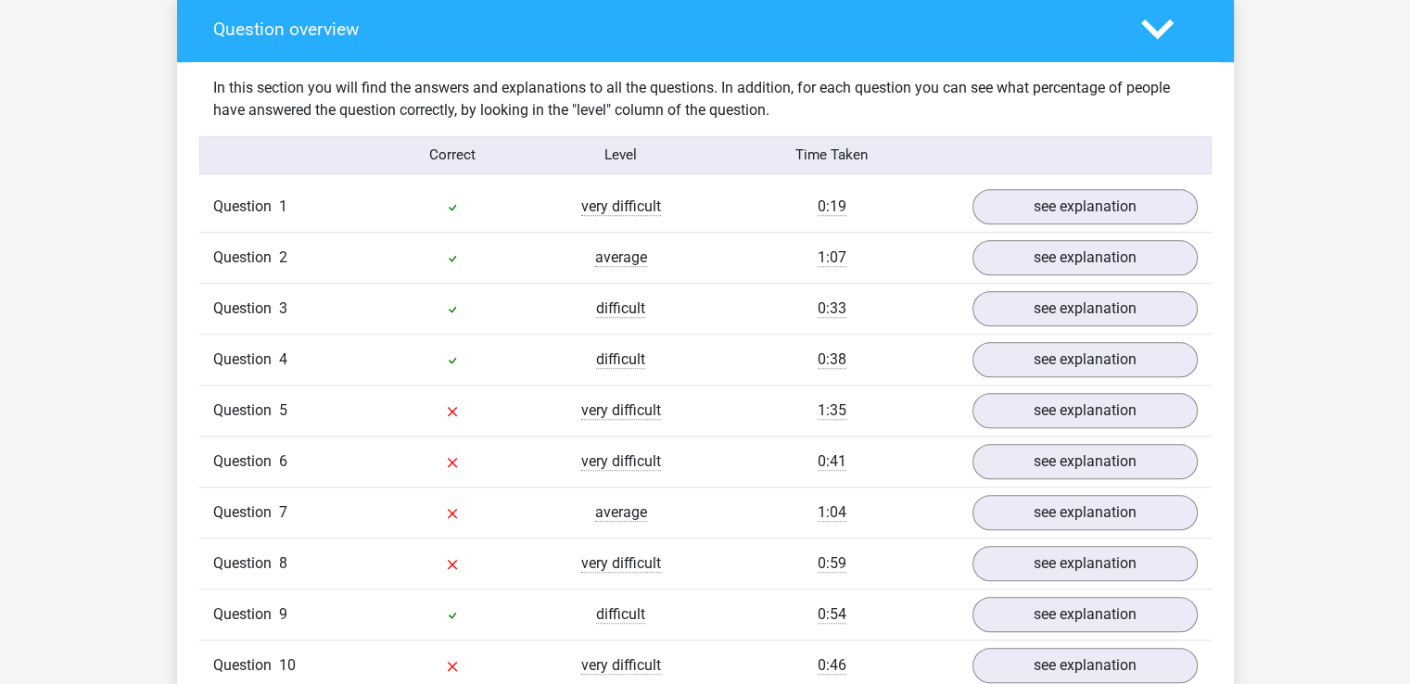
scroll to position [1391, 0]
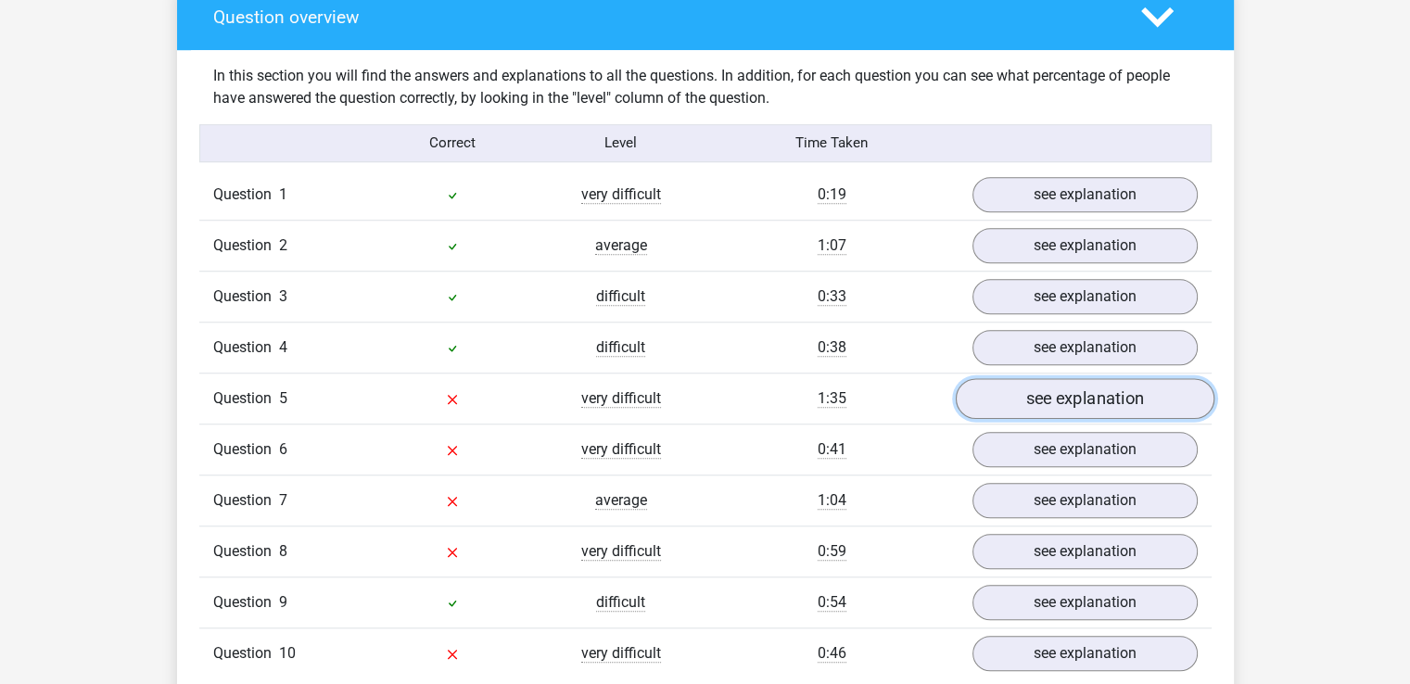
click at [1021, 378] on link "see explanation" at bounding box center [1084, 398] width 259 height 41
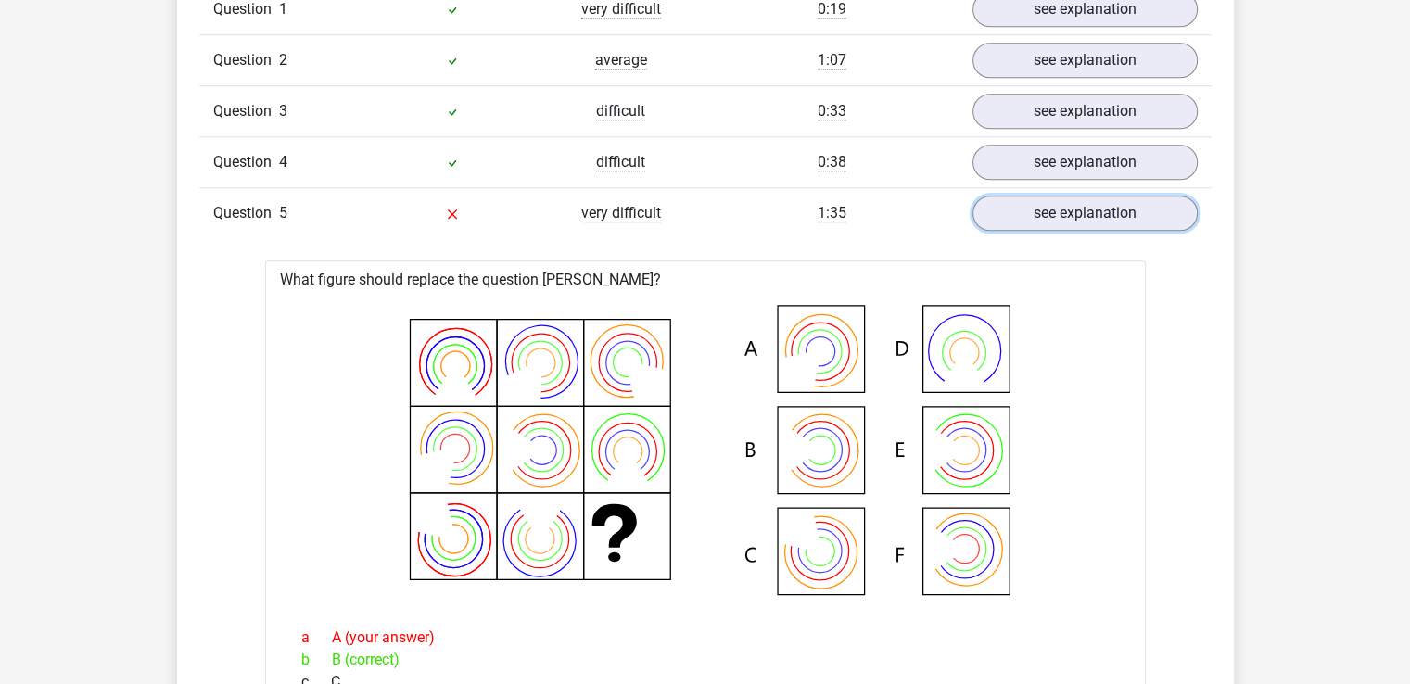
scroll to position [1681, 0]
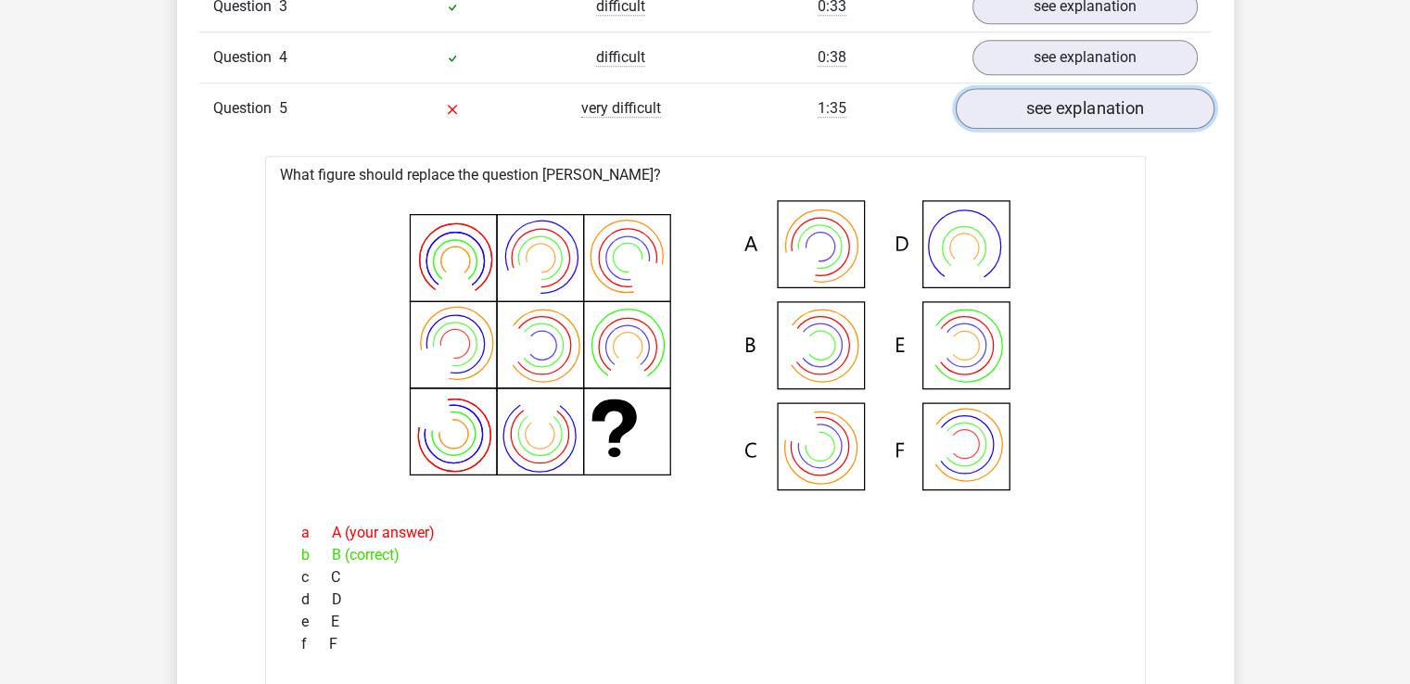
click at [1004, 112] on link "see explanation" at bounding box center [1084, 108] width 259 height 41
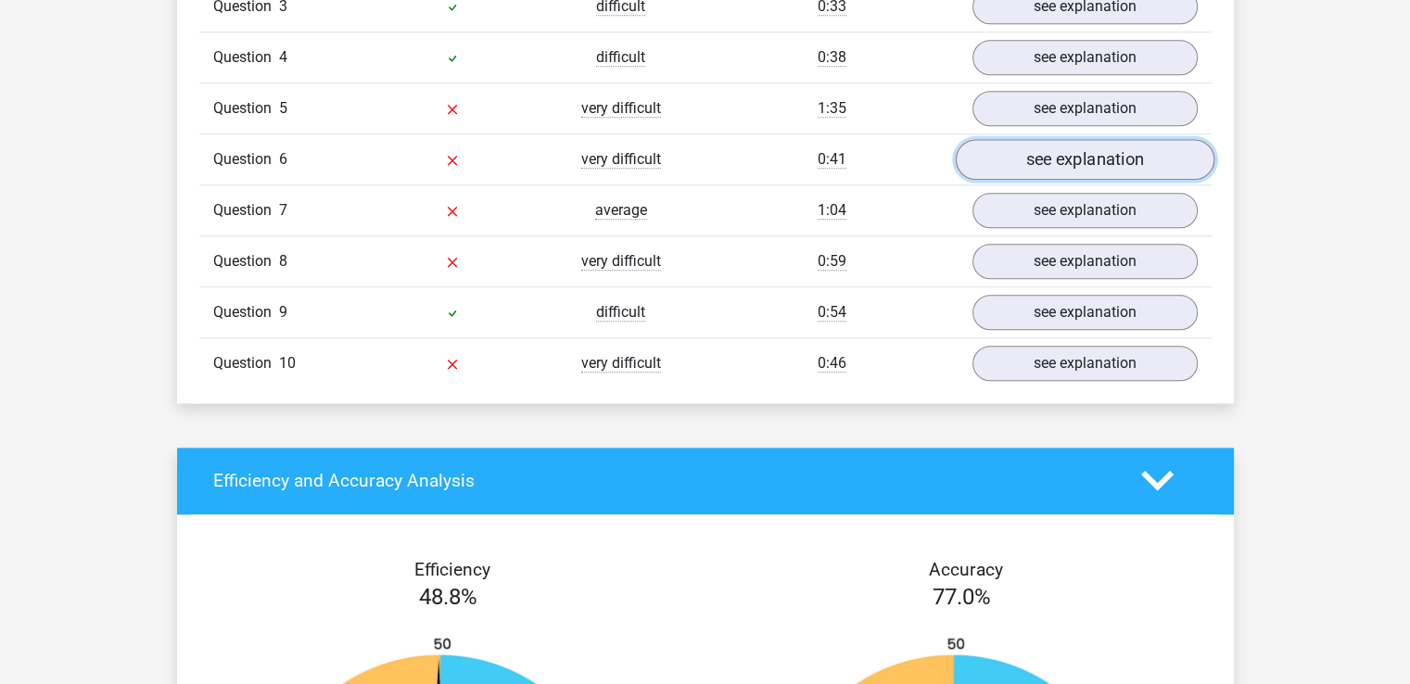
click at [1005, 162] on link "see explanation" at bounding box center [1084, 159] width 259 height 41
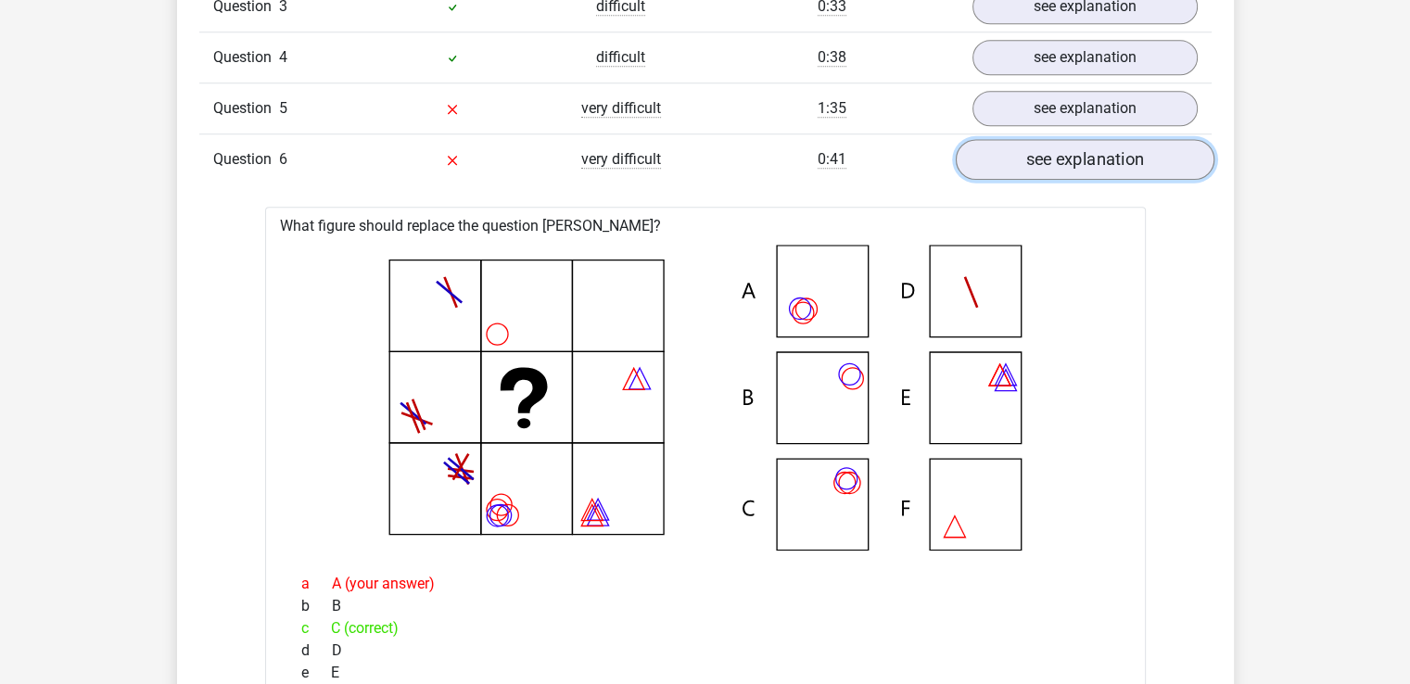
click at [1027, 160] on link "see explanation" at bounding box center [1084, 159] width 259 height 41
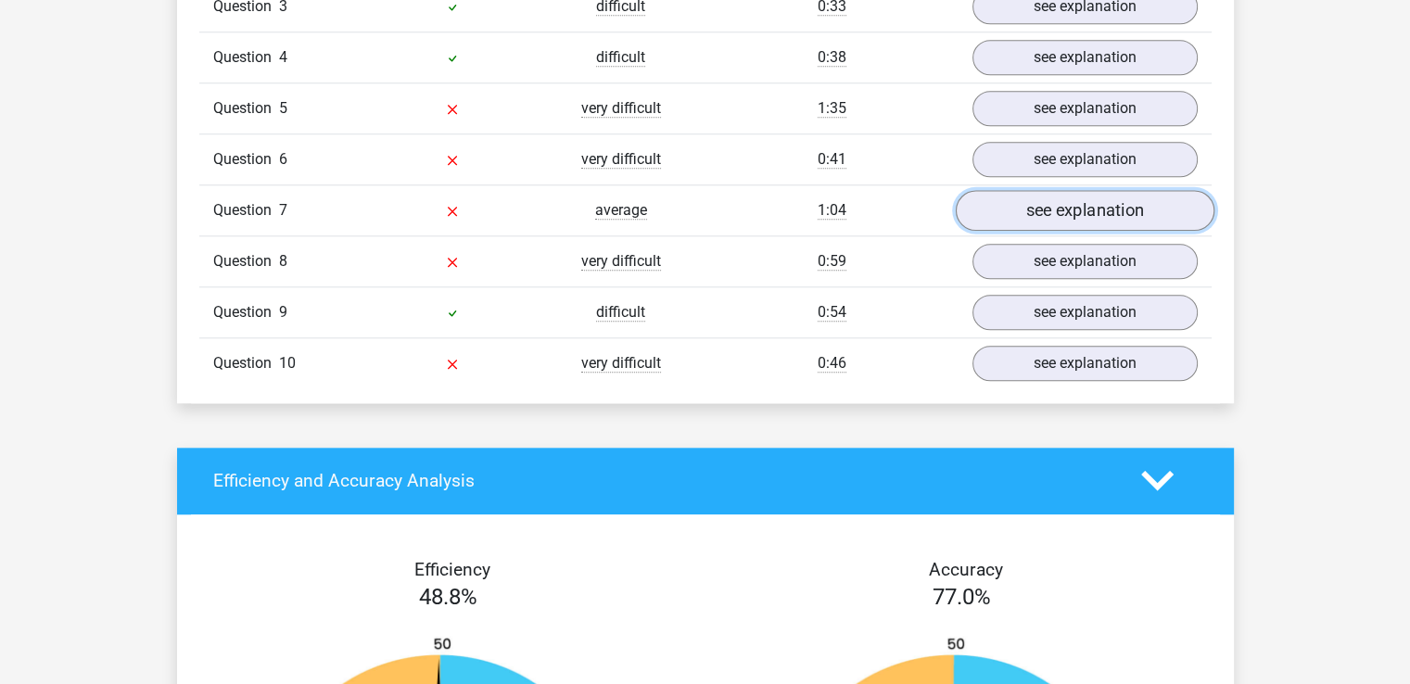
click at [1057, 216] on link "see explanation" at bounding box center [1084, 210] width 259 height 41
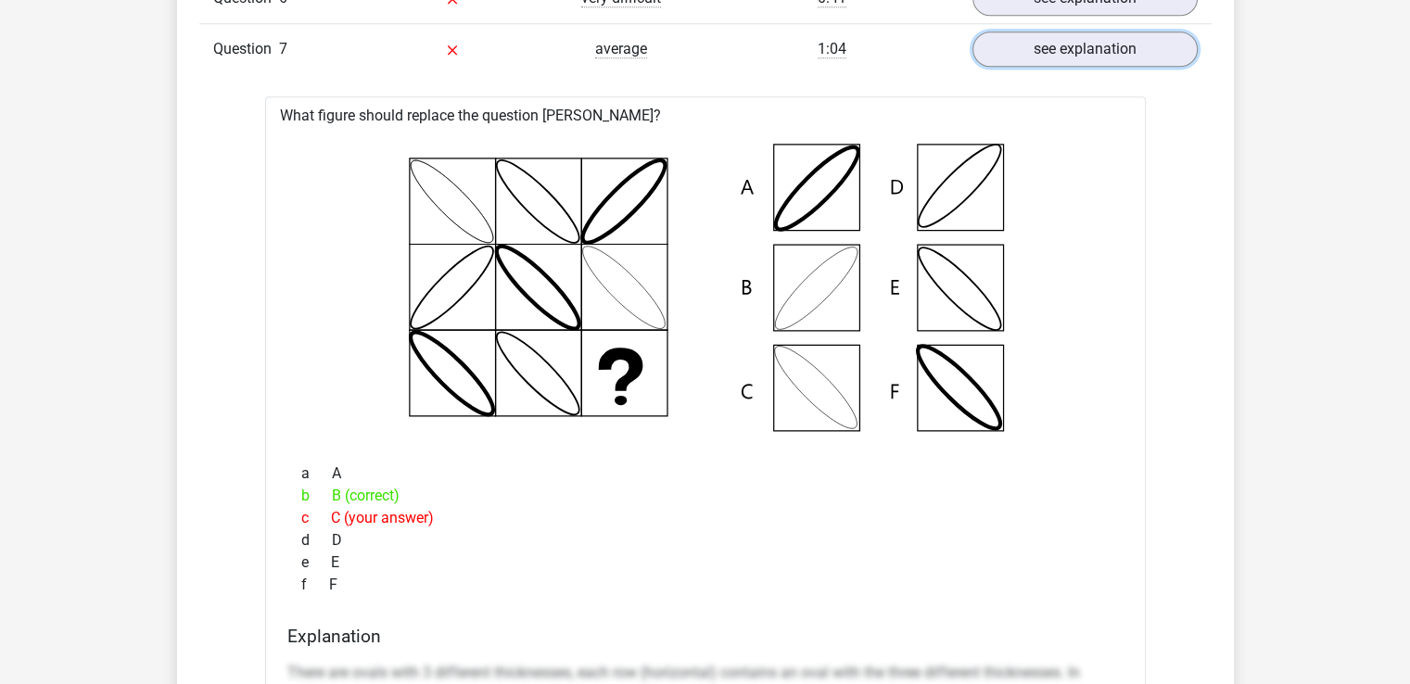
scroll to position [1866, 0]
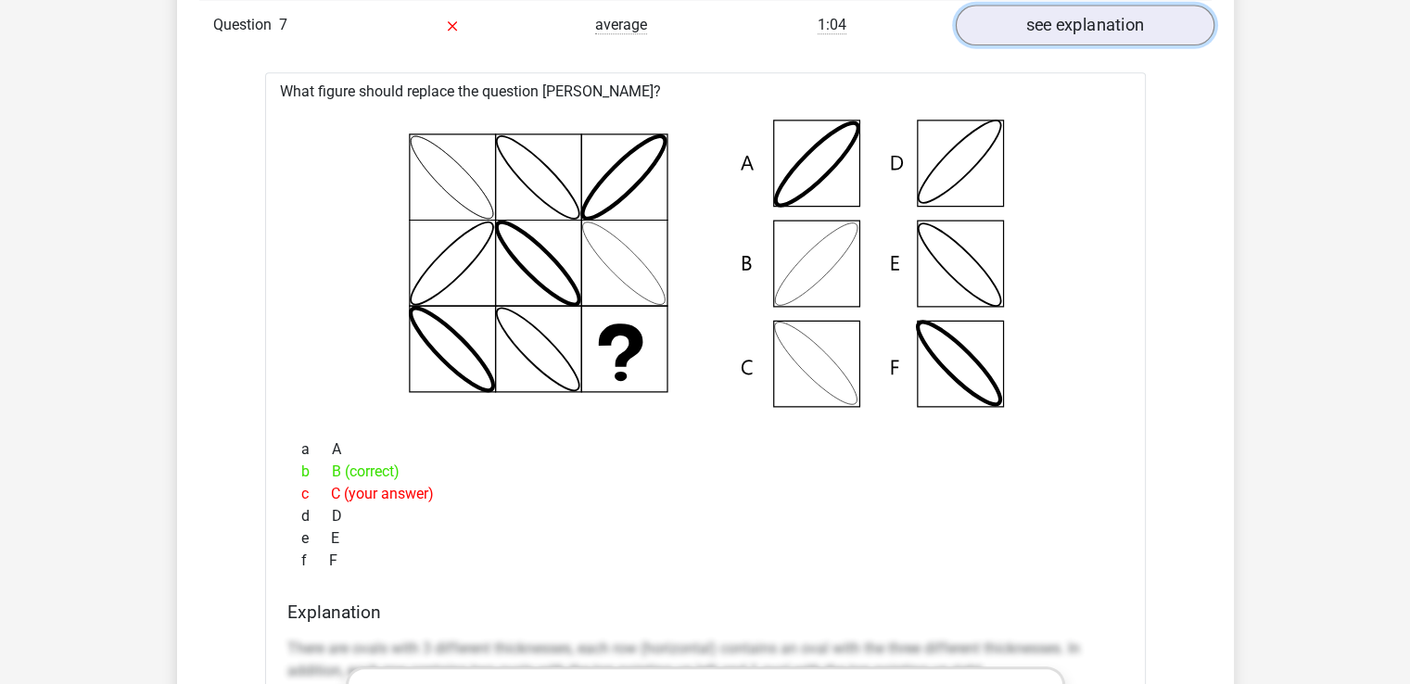
click at [1033, 19] on link "see explanation" at bounding box center [1084, 25] width 259 height 41
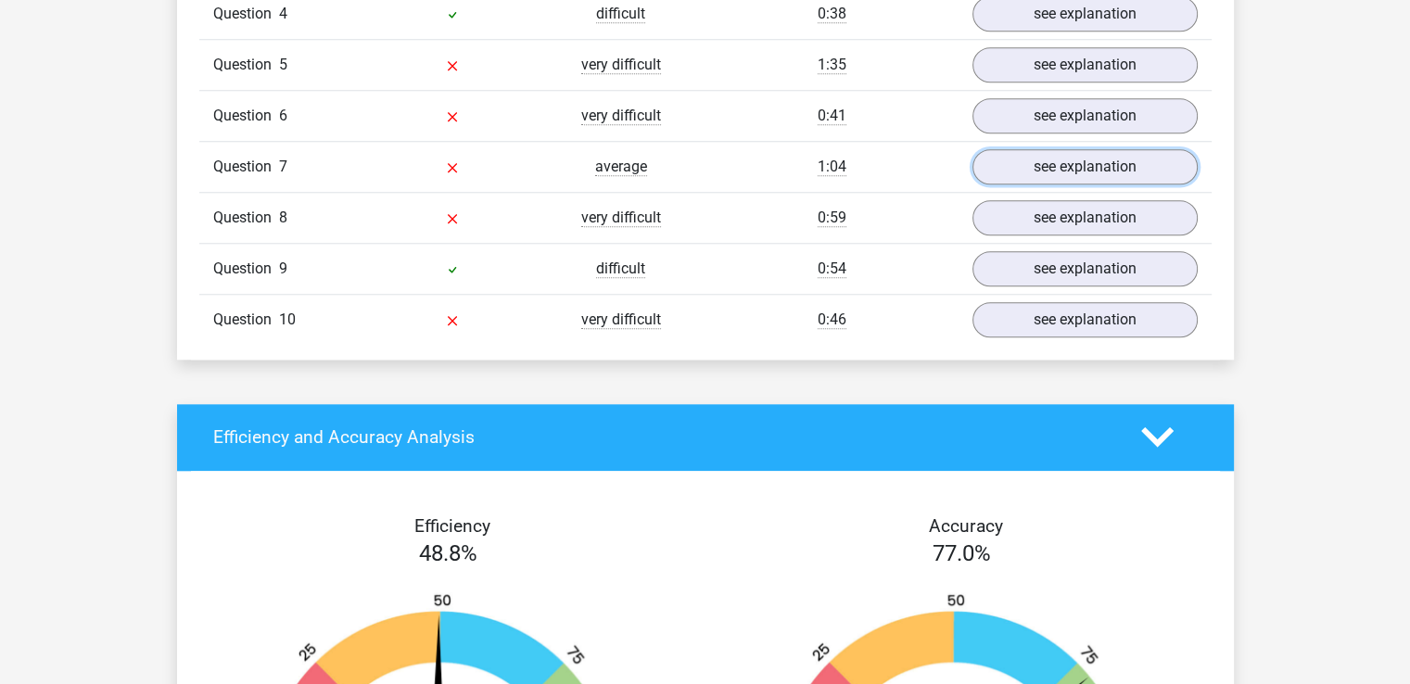
scroll to position [1681, 0]
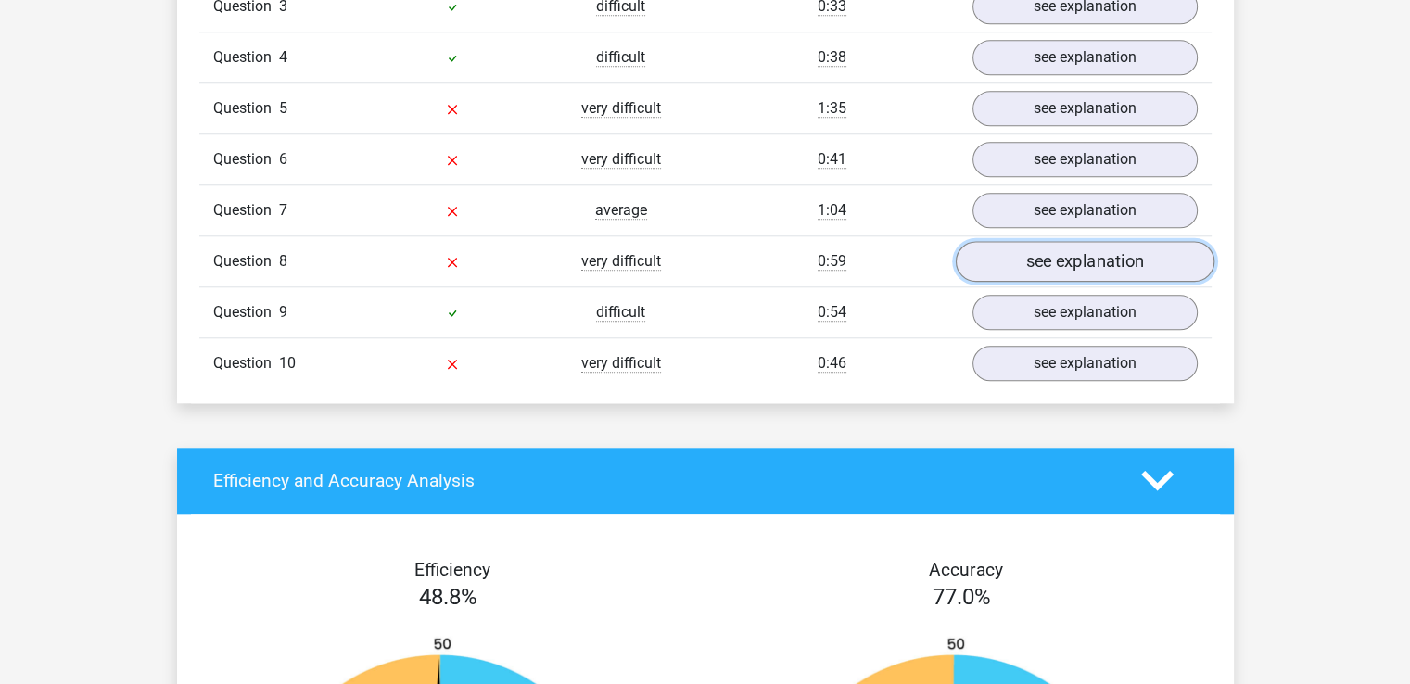
click at [1016, 267] on link "see explanation" at bounding box center [1084, 261] width 259 height 41
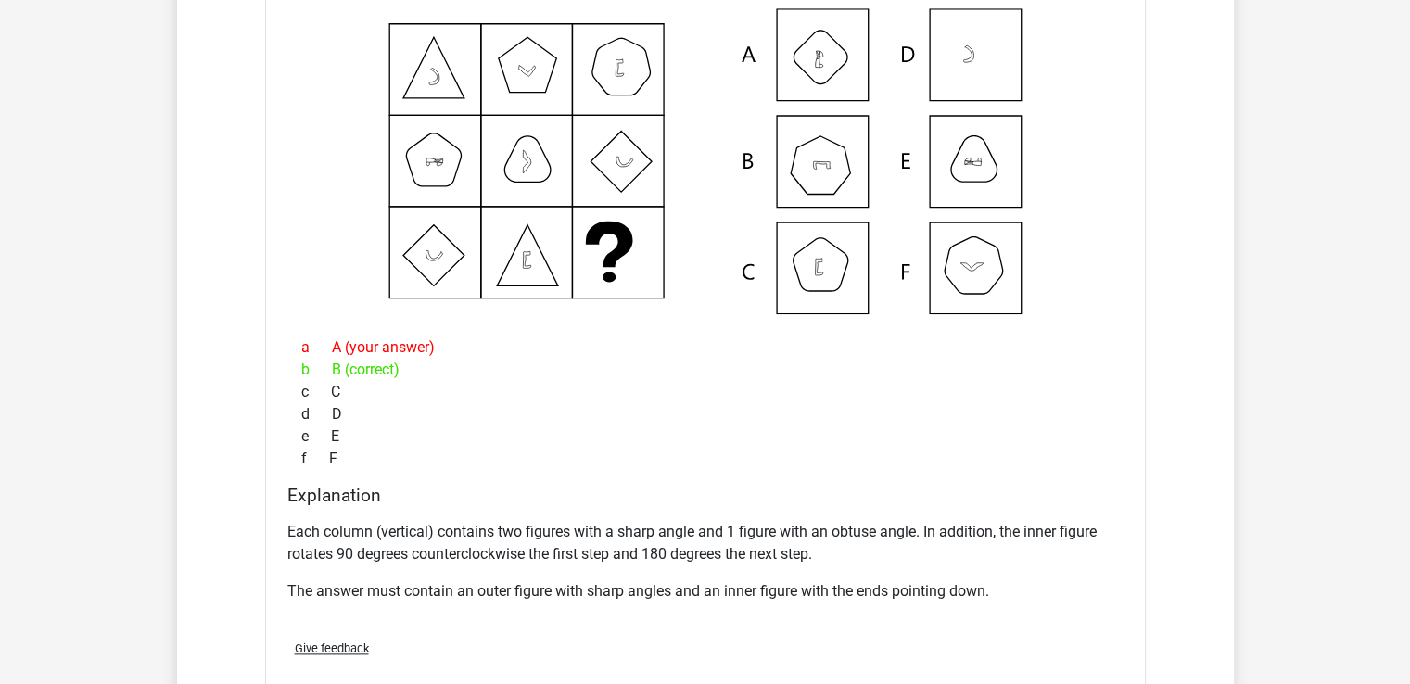
scroll to position [2052, 0]
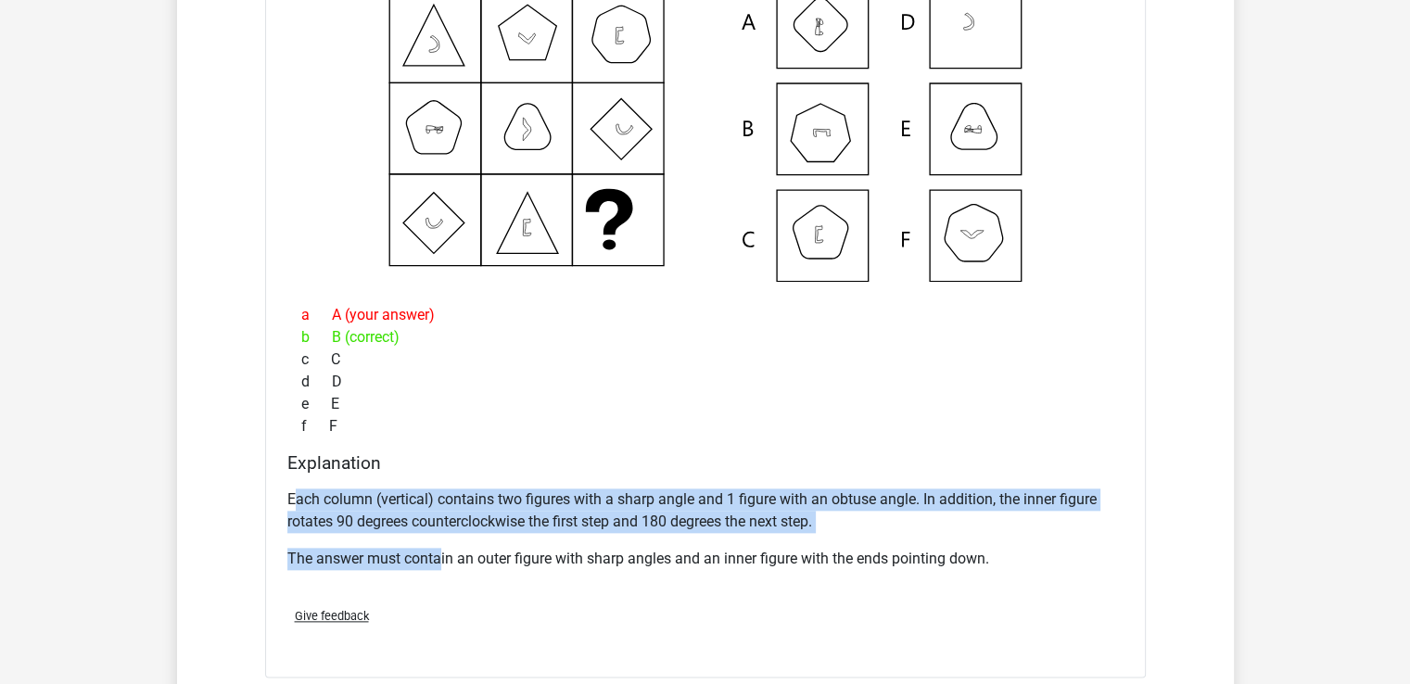
drag, startPoint x: 293, startPoint y: 490, endPoint x: 438, endPoint y: 541, distance: 153.7
click at [438, 541] on div "Each column (vertical) contains two figures with a sharp angle and 1 figure wit…" at bounding box center [705, 536] width 836 height 111
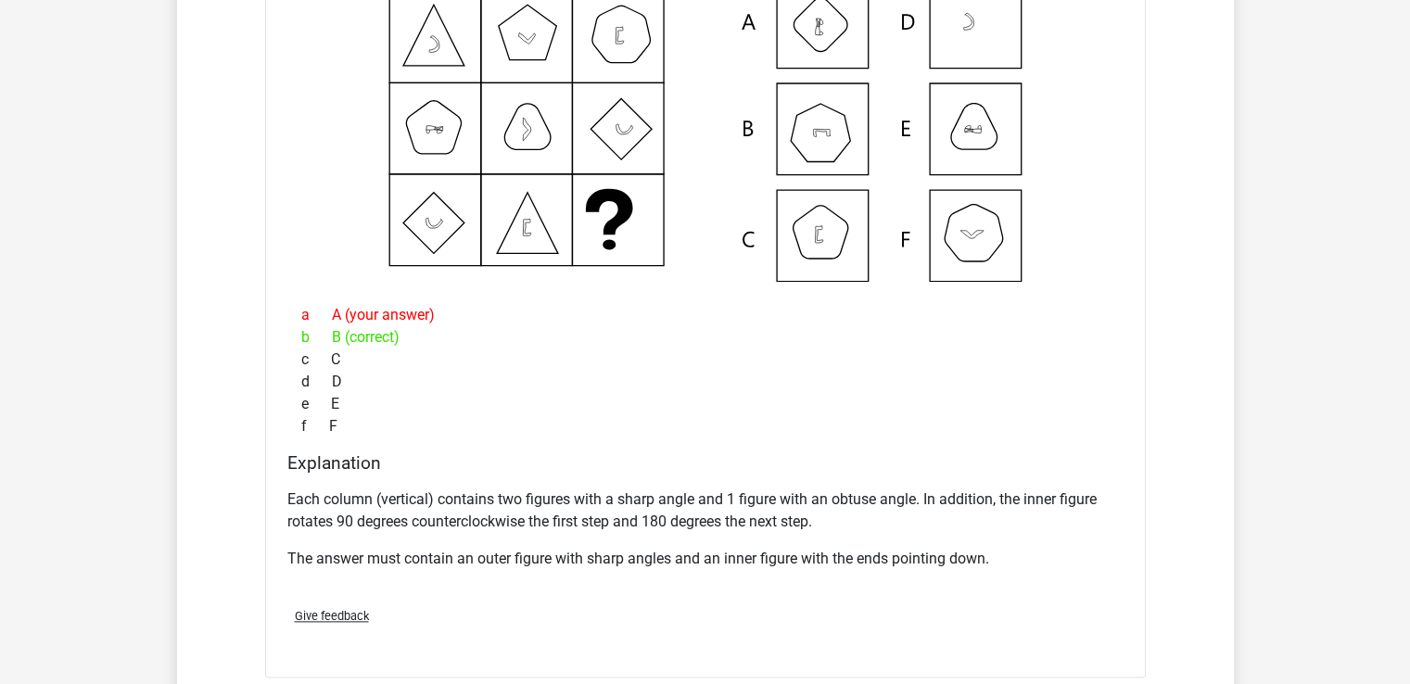
click at [443, 550] on p "The answer must contain an outer figure with sharp angles and an inner figure w…" at bounding box center [705, 559] width 836 height 22
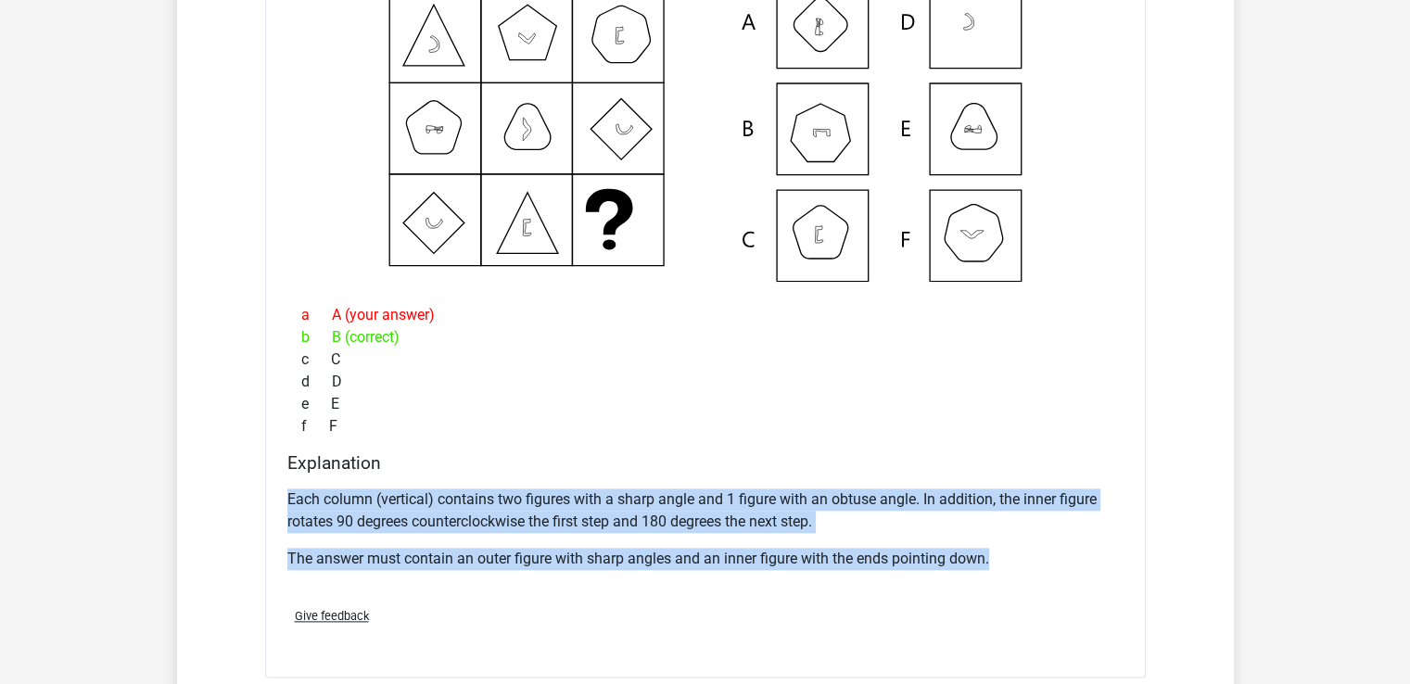
drag, startPoint x: 288, startPoint y: 489, endPoint x: 1077, endPoint y: 574, distance: 793.6
click at [1077, 574] on div "Each column (vertical) contains two figures with a sharp angle and 1 figure wit…" at bounding box center [705, 536] width 836 height 111
copy div "Each column (vertical) contains two figures with a sharp angle and 1 figure wit…"
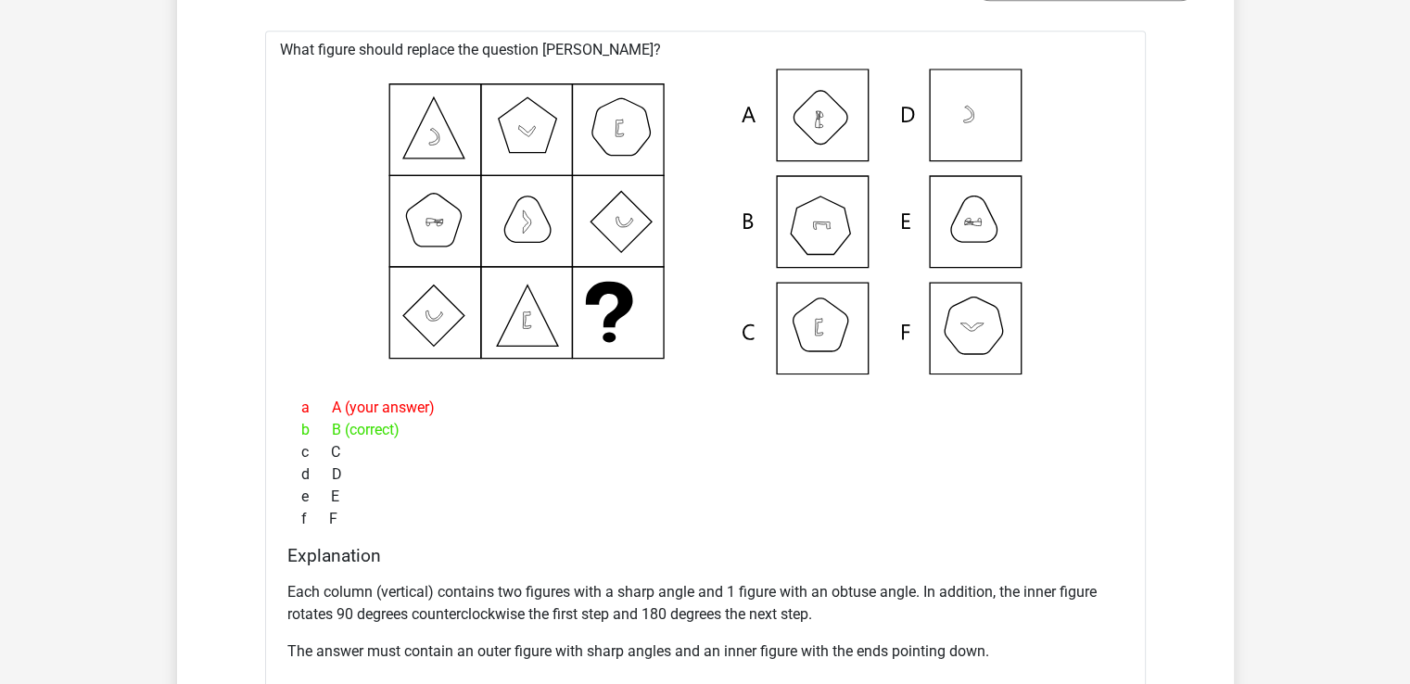
click at [1066, 281] on icon at bounding box center [705, 222] width 821 height 306
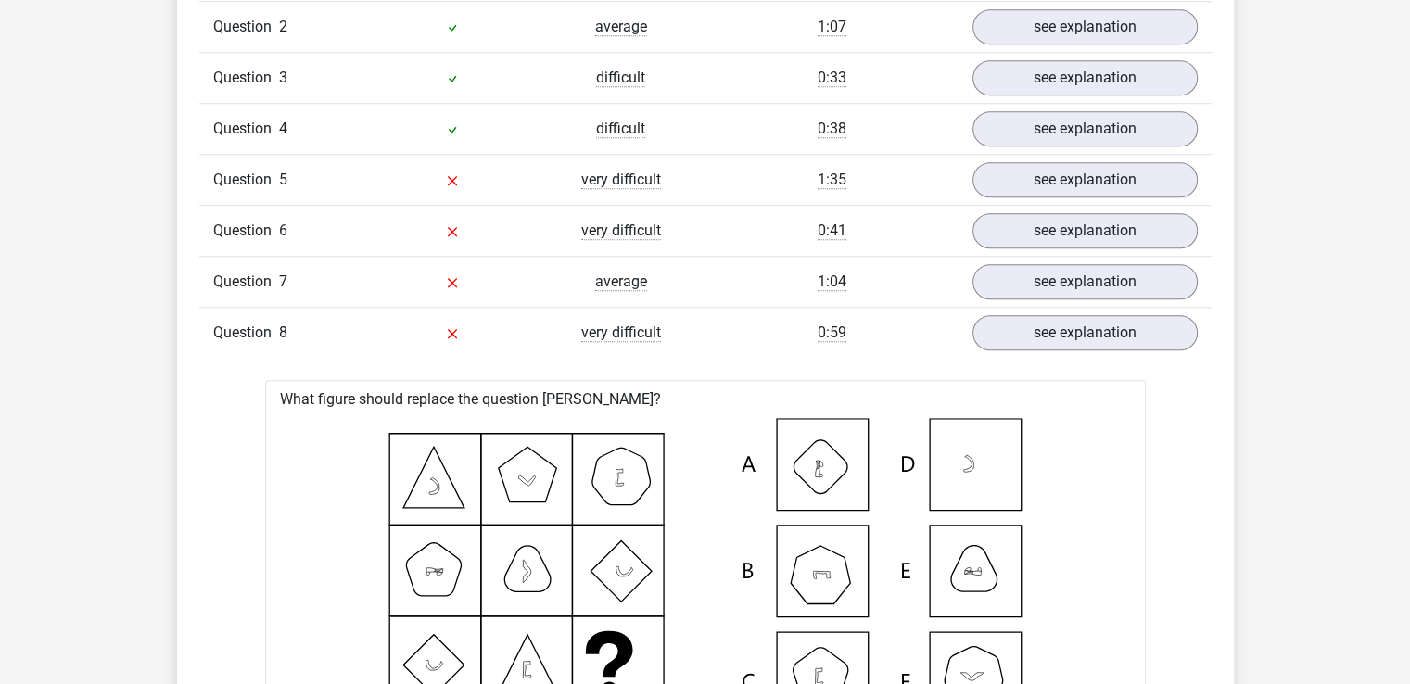
scroll to position [1588, 0]
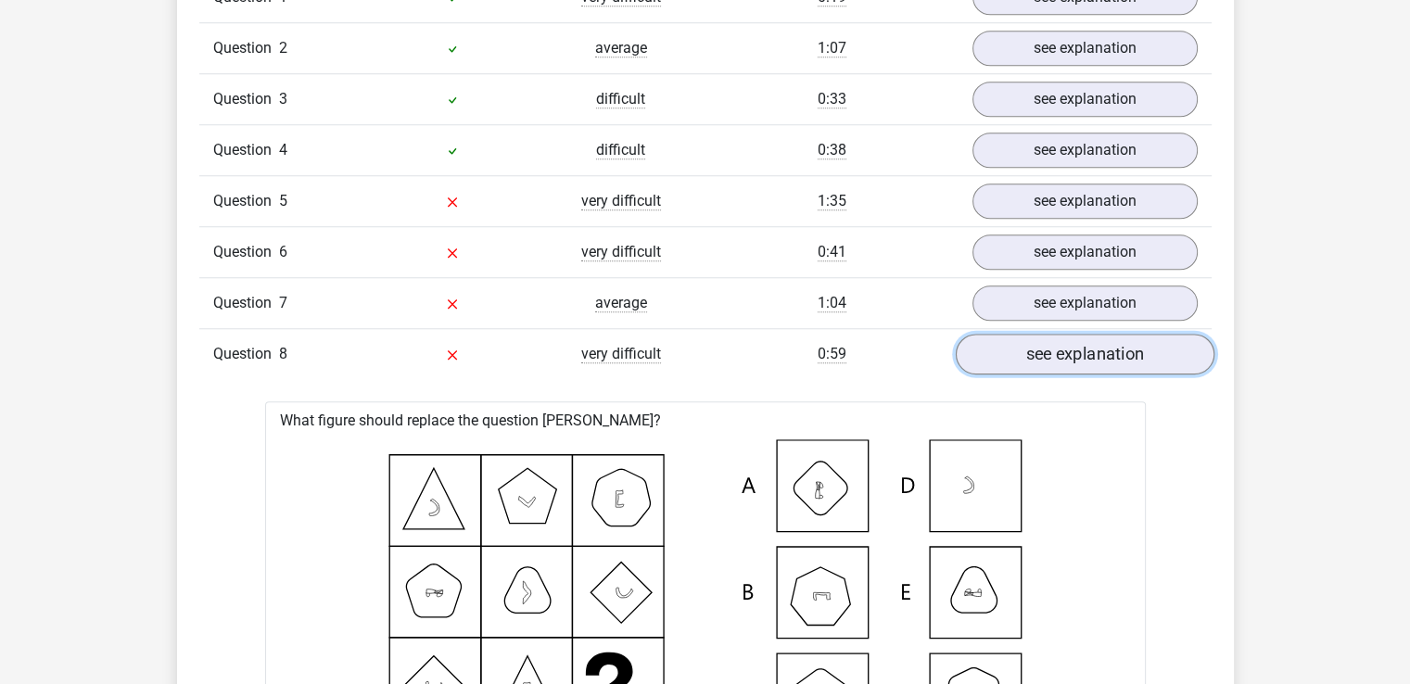
click at [1069, 357] on link "see explanation" at bounding box center [1084, 354] width 259 height 41
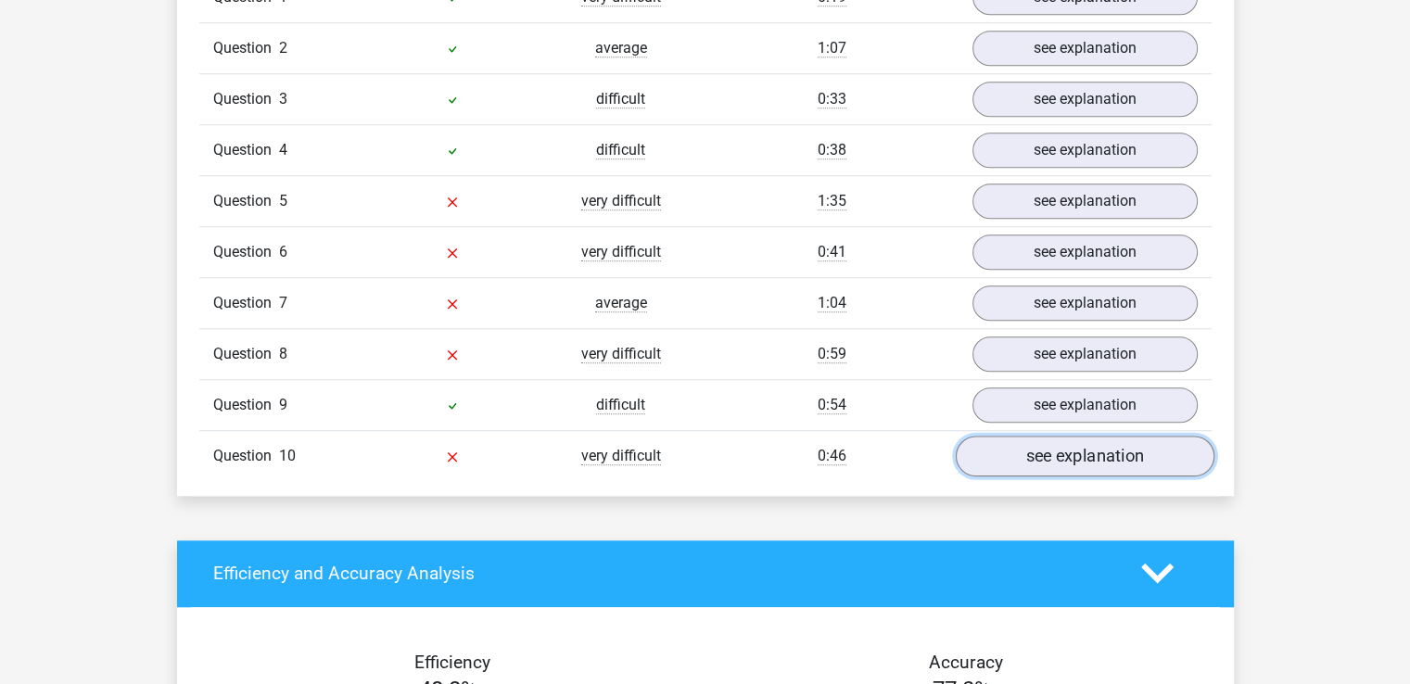
click at [1040, 457] on link "see explanation" at bounding box center [1084, 456] width 259 height 41
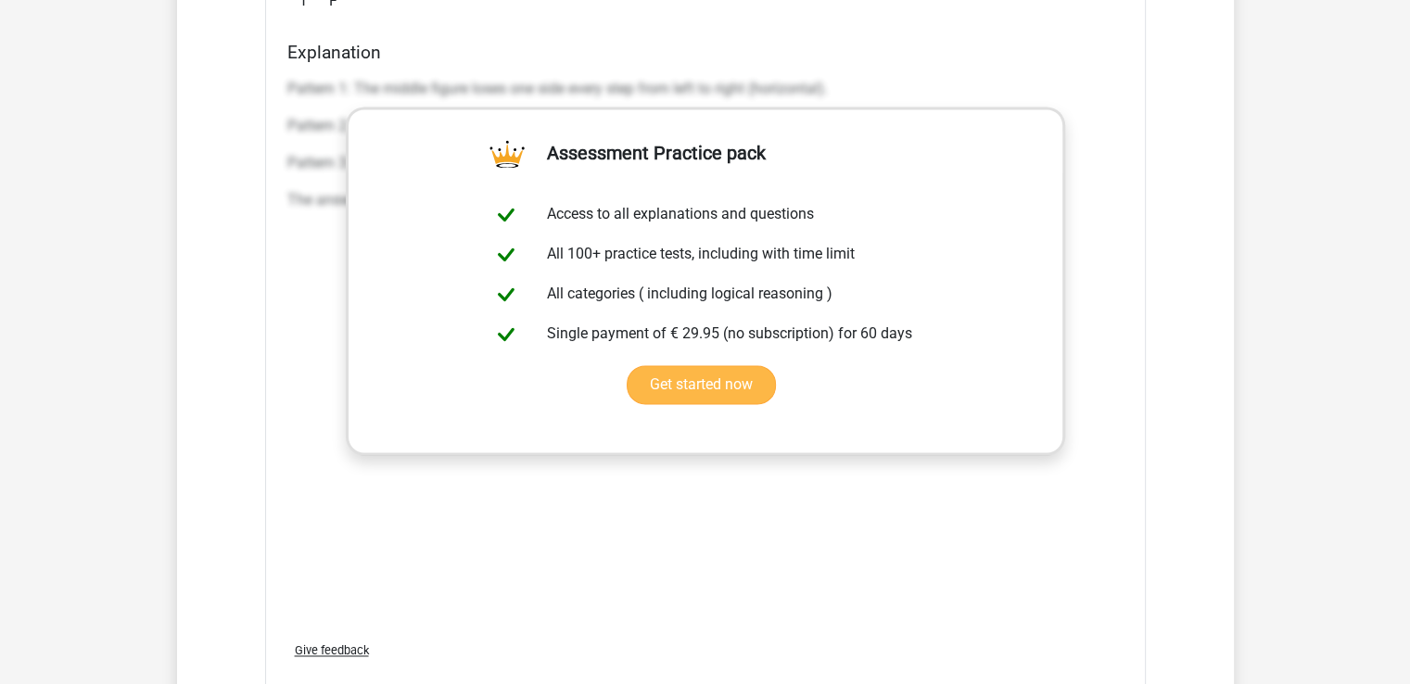
scroll to position [2608, 0]
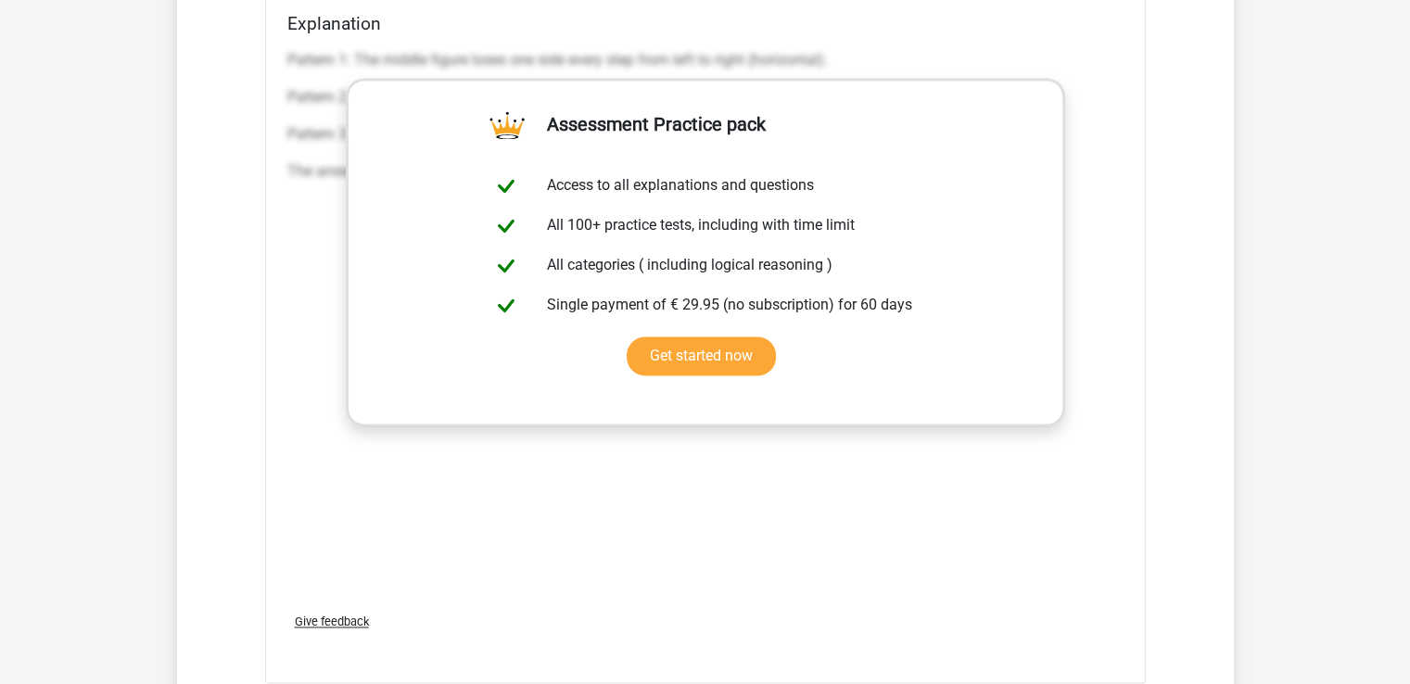
click at [981, 471] on div "Pattern 1: The middle figure loses one side every step from left to right (hori…" at bounding box center [705, 320] width 836 height 556
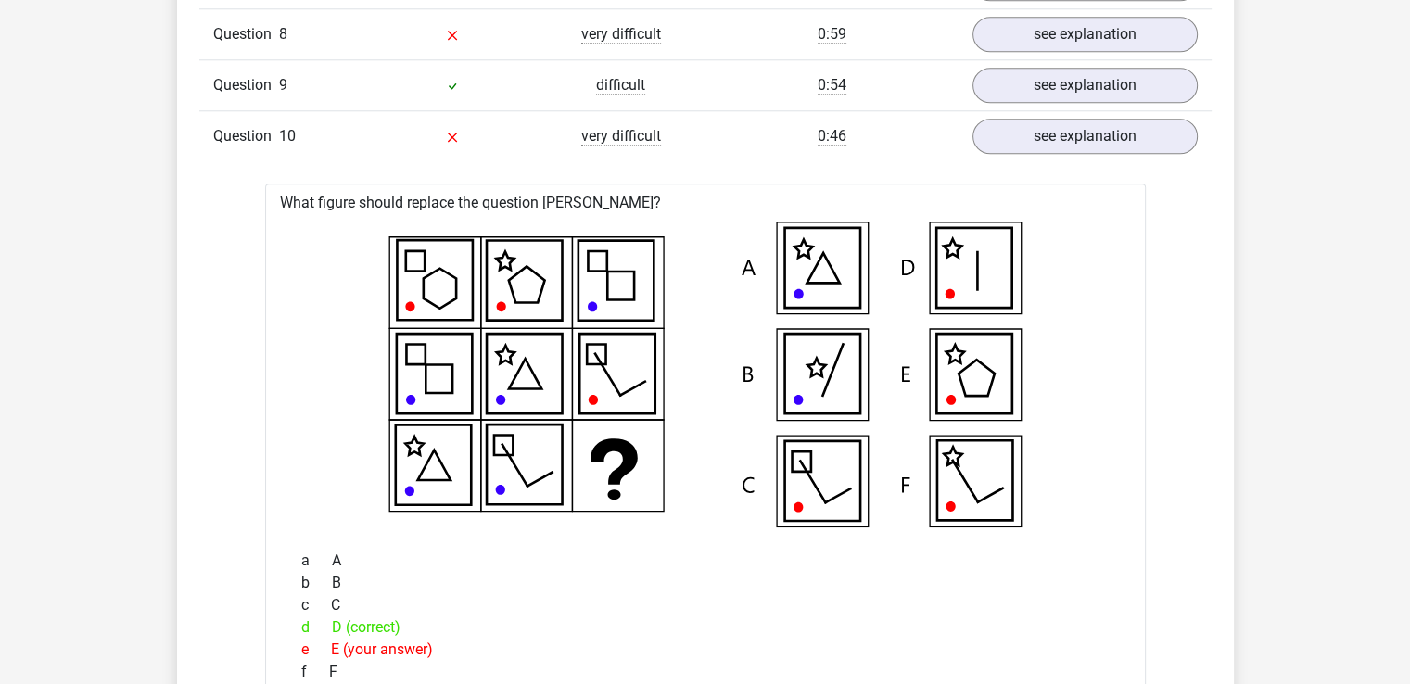
scroll to position [1866, 0]
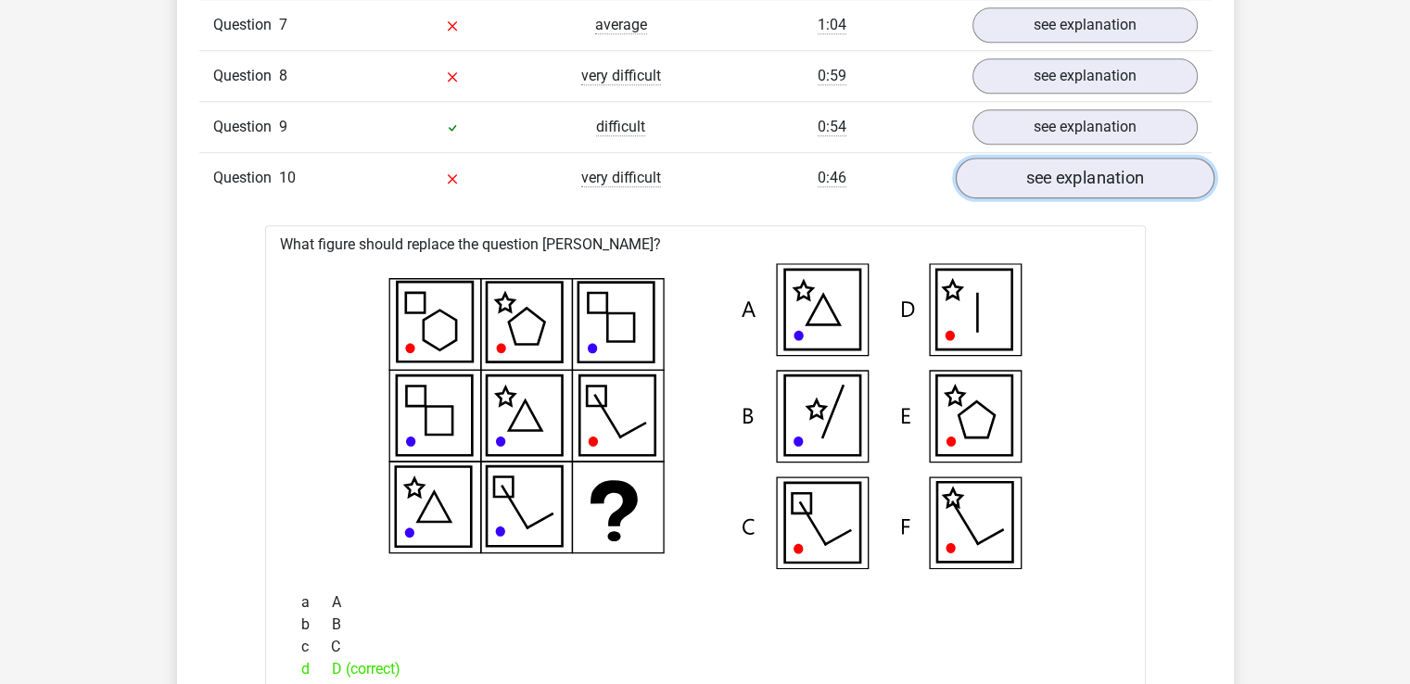
click at [1013, 172] on link "see explanation" at bounding box center [1084, 178] width 259 height 41
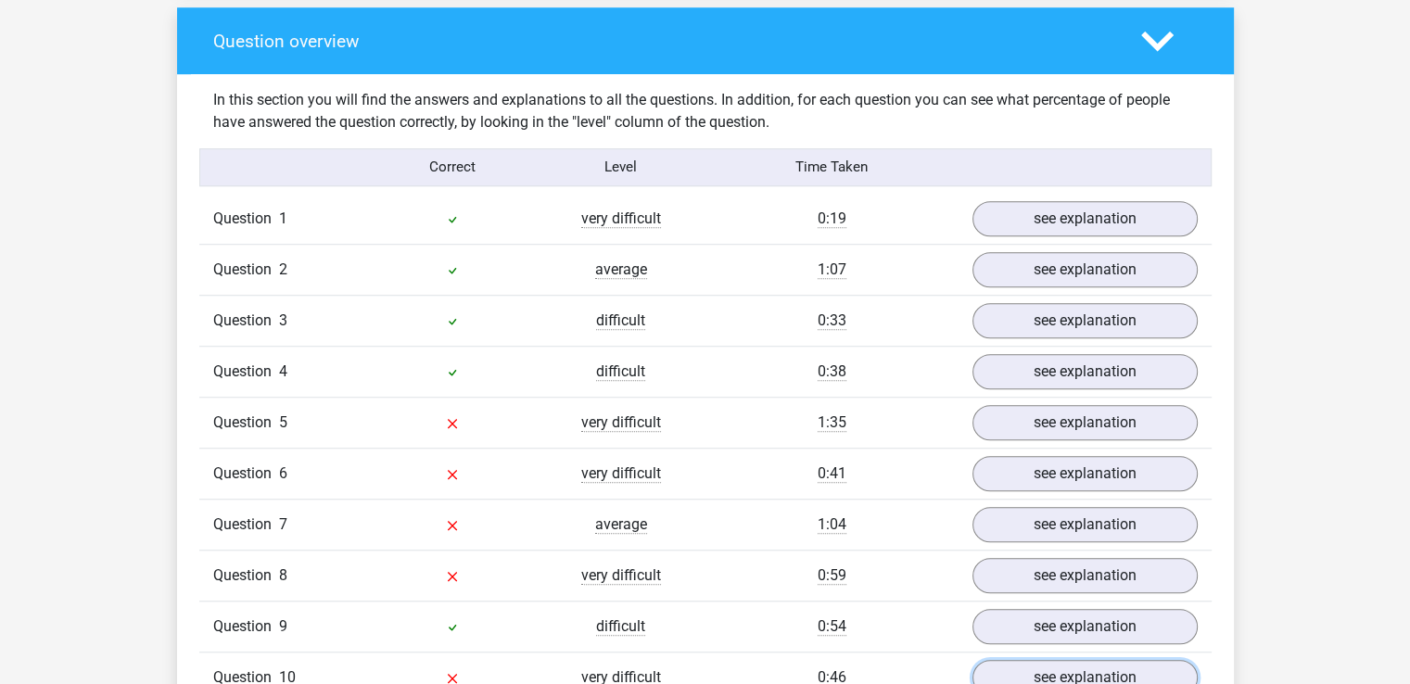
scroll to position [718, 0]
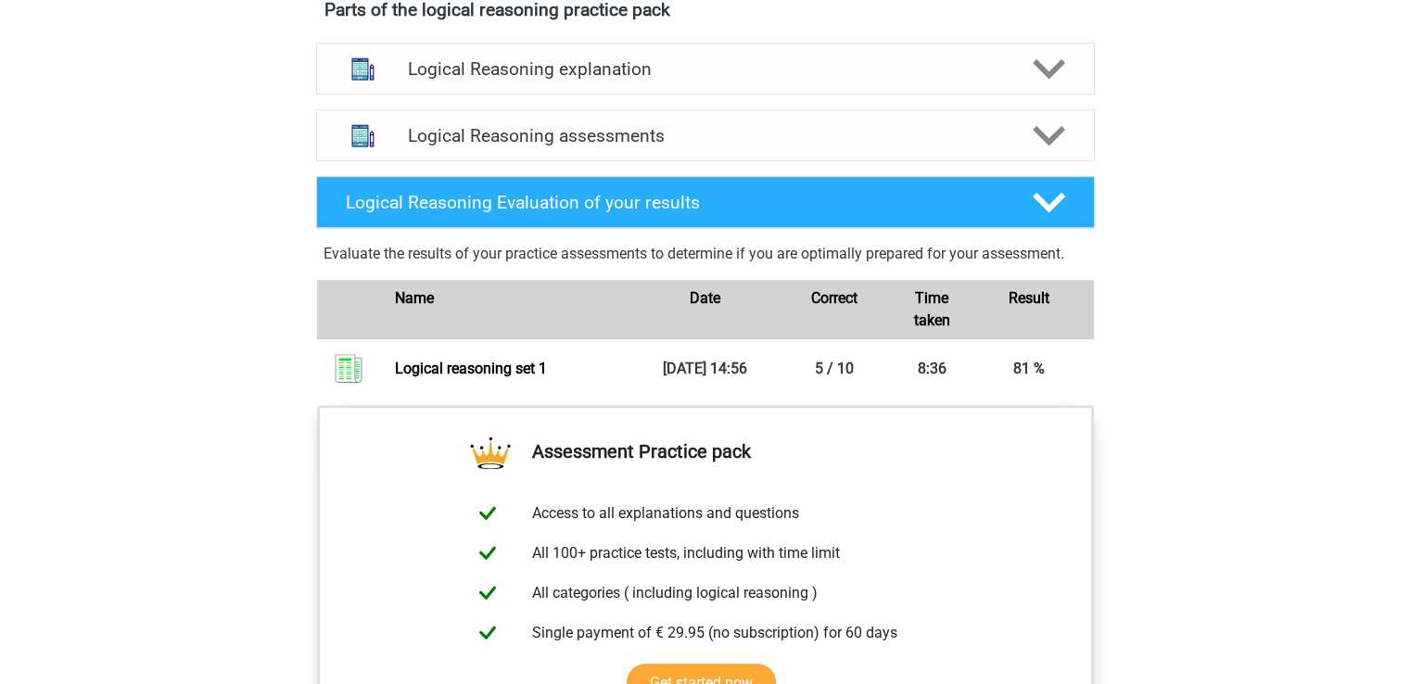
scroll to position [1020, 0]
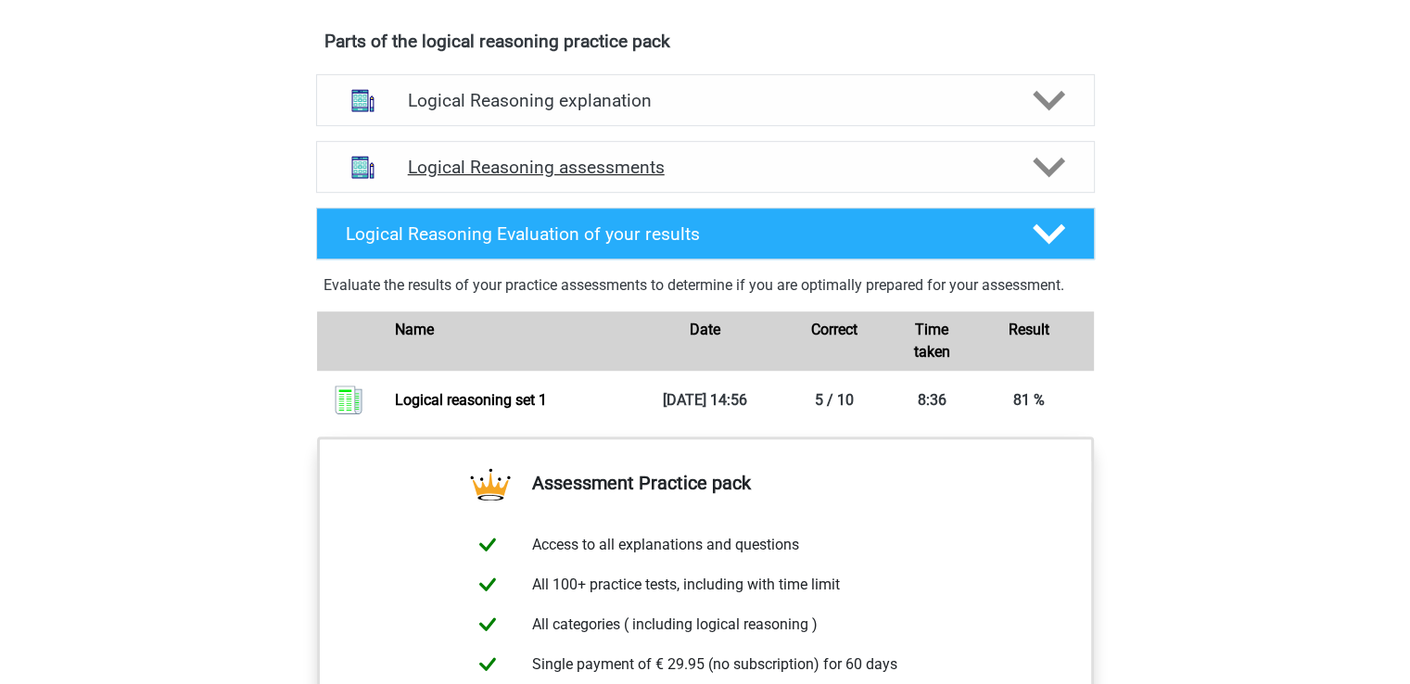
click at [1027, 178] on div at bounding box center [1047, 167] width 62 height 32
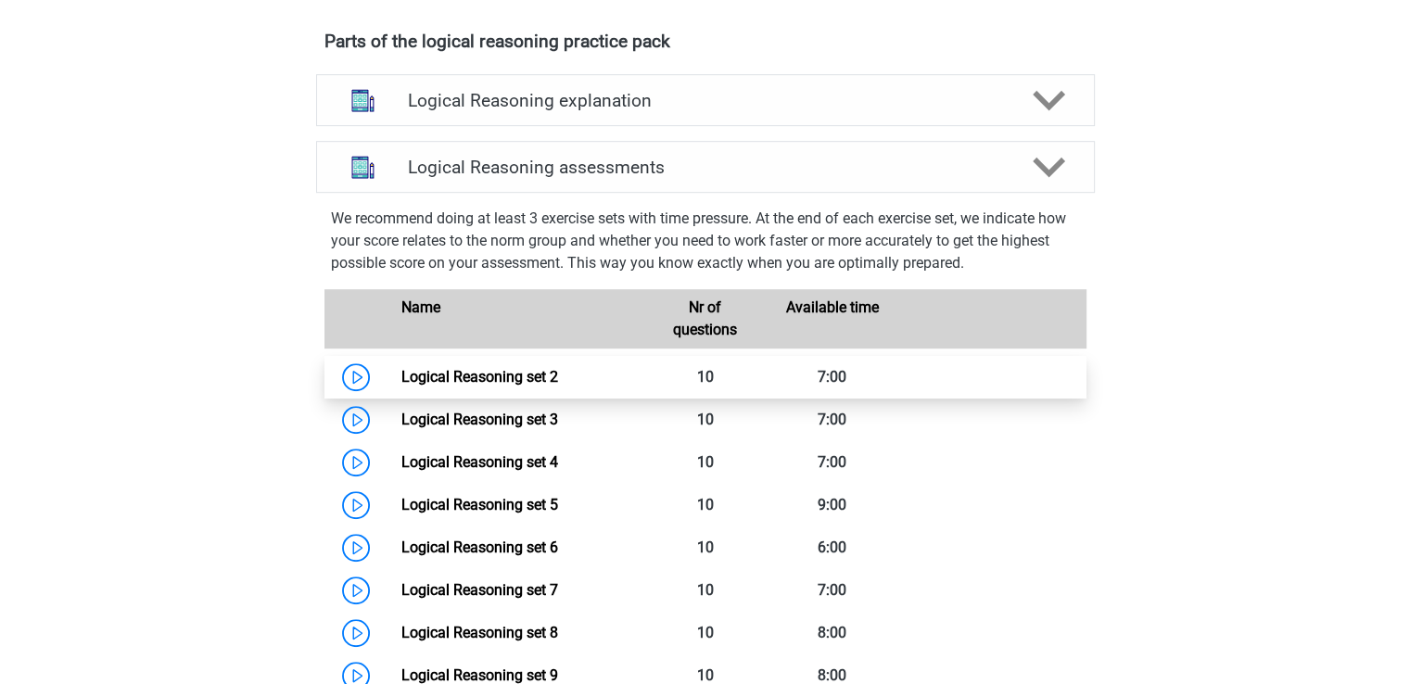
click at [448, 386] on link "Logical Reasoning set 2" at bounding box center [479, 377] width 157 height 18
